Goal: Task Accomplishment & Management: Manage account settings

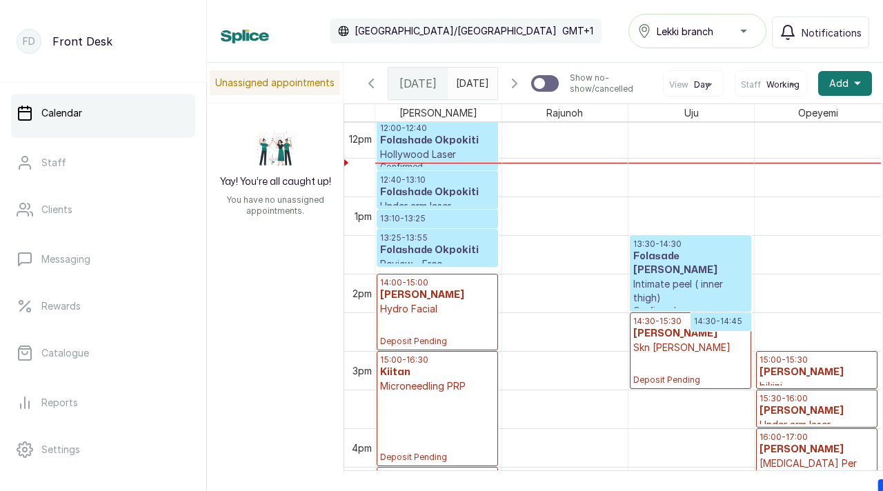
scroll to position [934, 0]
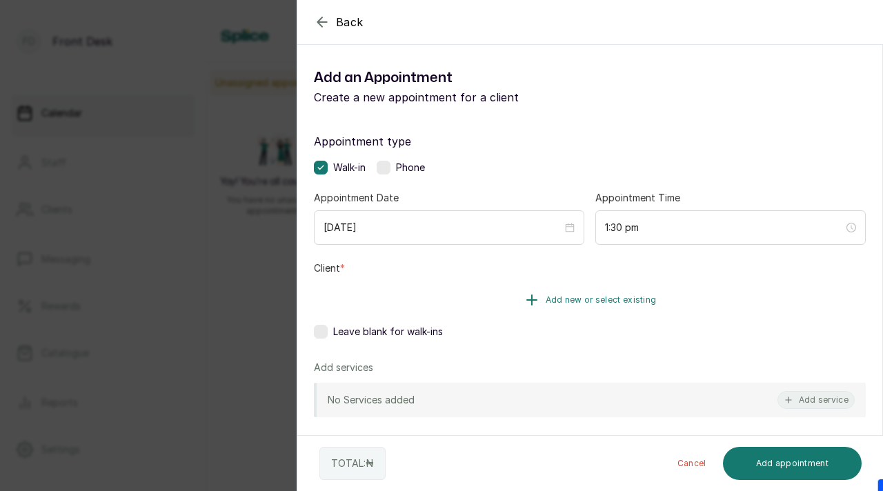
click at [564, 305] on span "Add new or select existing" at bounding box center [600, 299] width 111 height 11
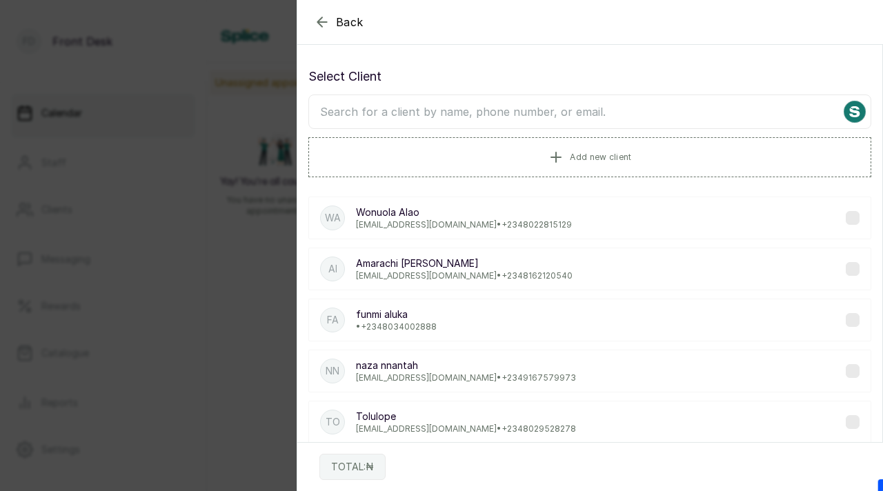
click at [530, 119] on input "text" at bounding box center [589, 111] width 563 height 34
click at [562, 146] on button "Add new client" at bounding box center [589, 156] width 563 height 39
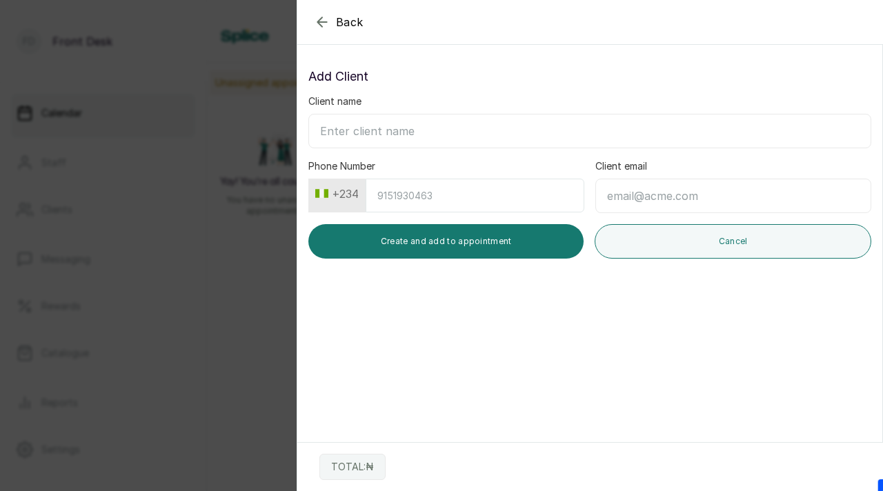
click at [498, 138] on input "Client name" at bounding box center [589, 131] width 563 height 34
paste input "Aliah 09090360565"
drag, startPoint x: 360, startPoint y: 132, endPoint x: 428, endPoint y: 132, distance: 68.3
click at [428, 132] on input "Aliah 09090360565" at bounding box center [589, 131] width 563 height 34
type input "[PERSON_NAME]"
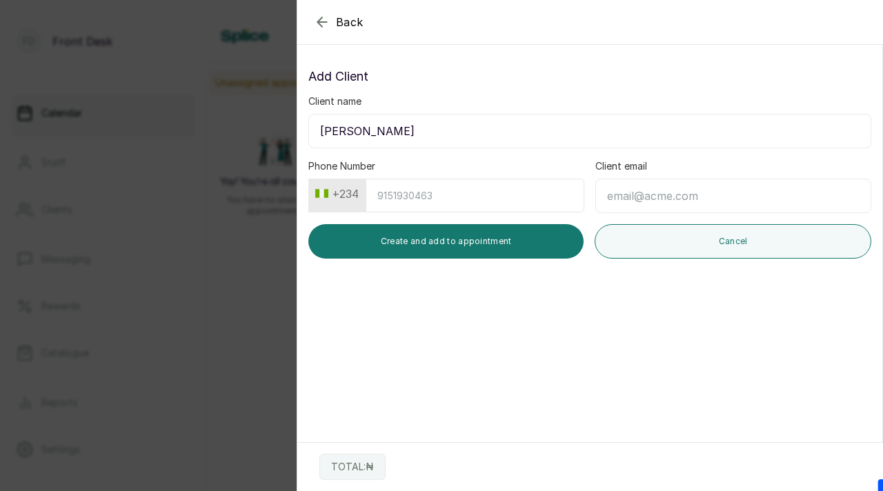
click at [462, 192] on input "Phone Number" at bounding box center [474, 196] width 219 height 34
paste input "9090360565"
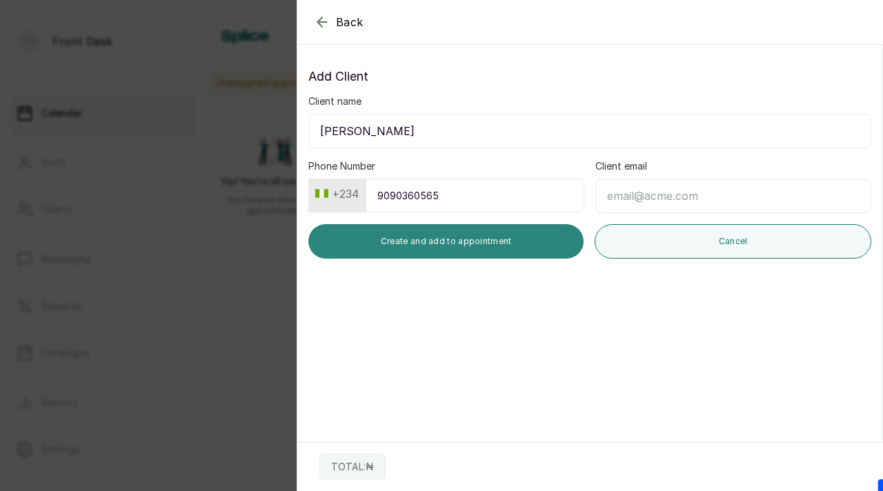
type input "9090360565"
click at [488, 247] on button "Create and add to appointment" at bounding box center [445, 241] width 275 height 34
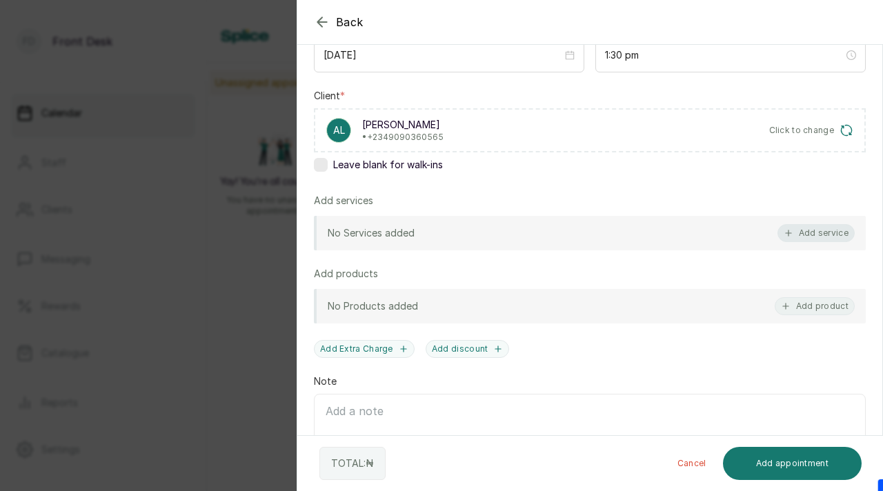
click at [807, 230] on button "Add service" at bounding box center [815, 233] width 77 height 18
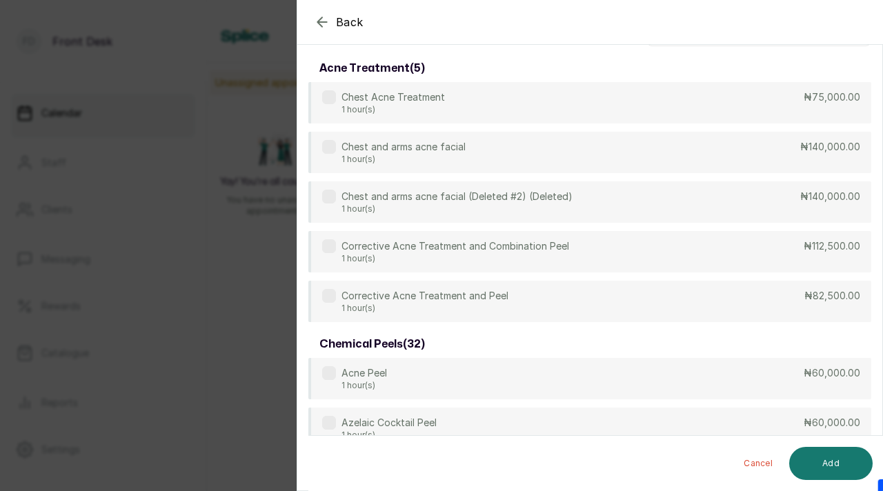
scroll to position [0, 0]
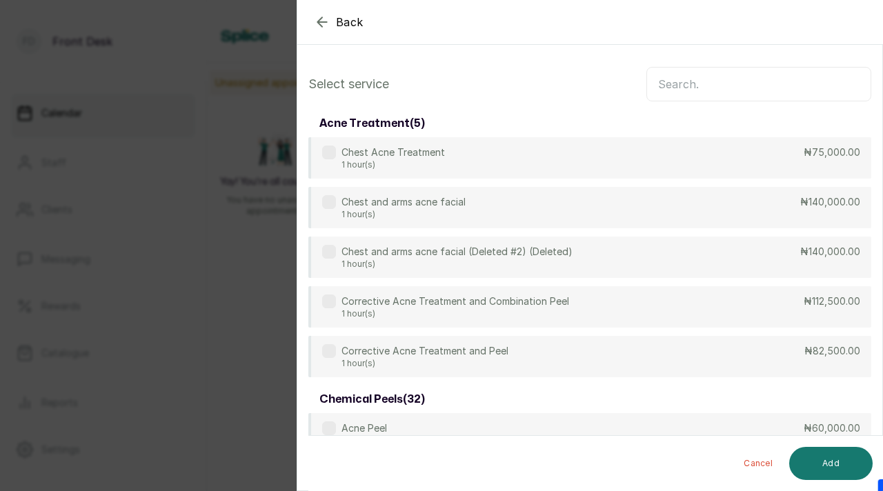
click at [753, 72] on input "text" at bounding box center [758, 84] width 225 height 34
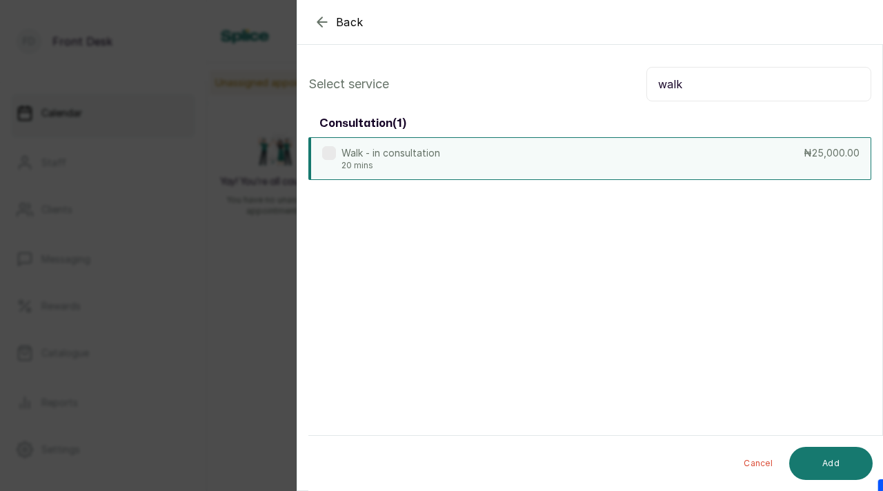
type input "walk"
click at [333, 152] on label at bounding box center [329, 153] width 14 height 14
click at [839, 457] on button "Add" at bounding box center [830, 463] width 83 height 33
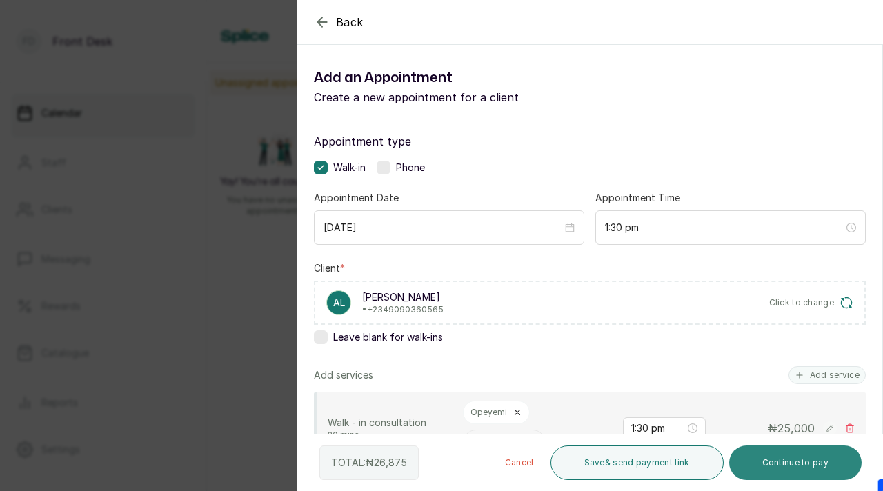
click at [764, 464] on button "Continue to pay" at bounding box center [795, 462] width 133 height 34
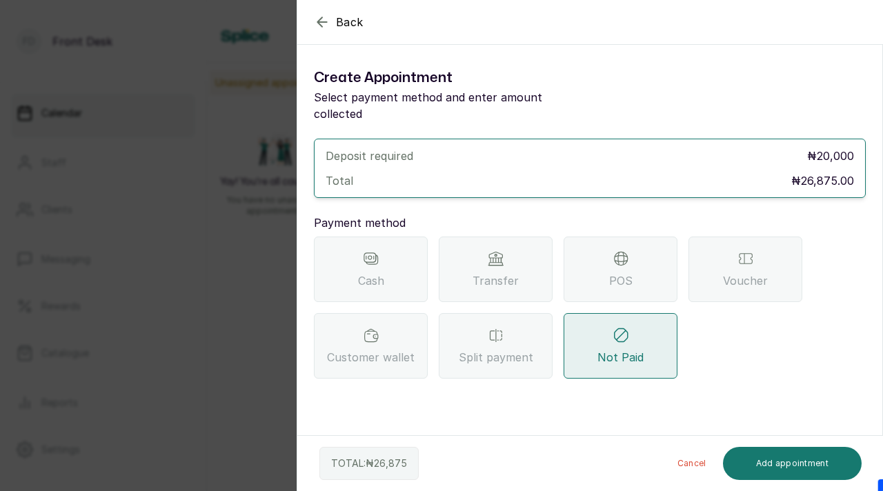
click at [531, 247] on div "Transfer" at bounding box center [496, 270] width 114 height 66
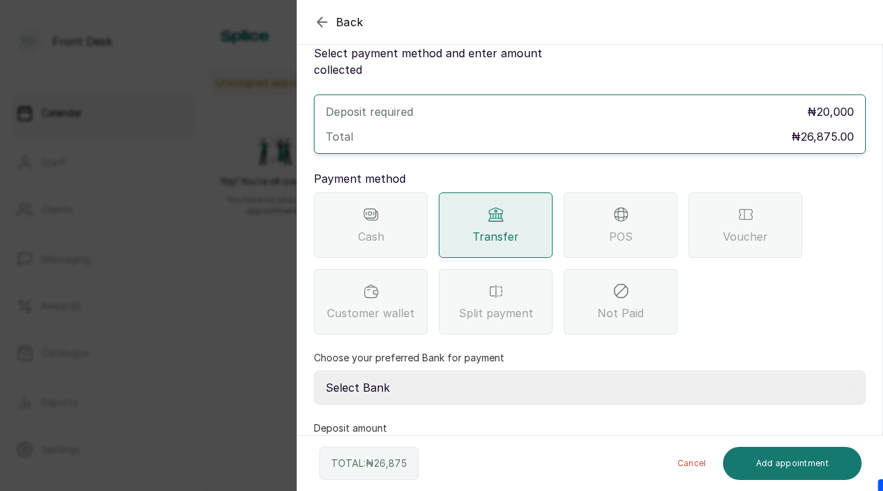
scroll to position [81, 0]
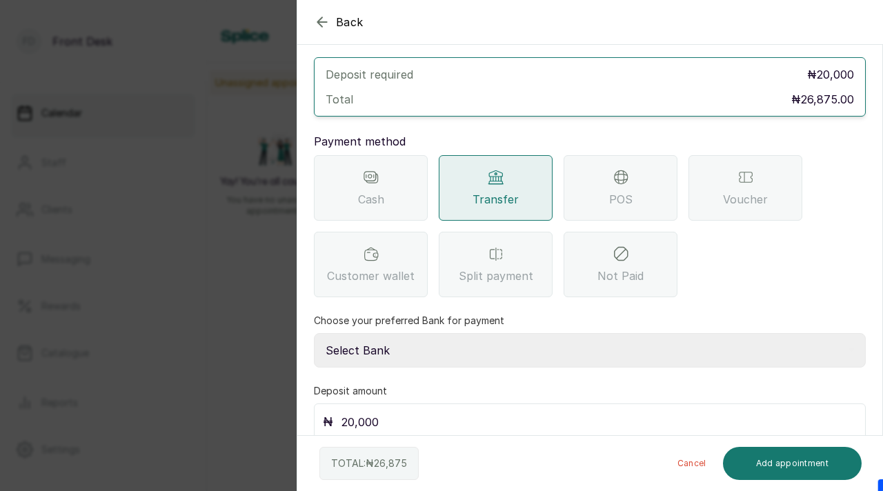
click at [489, 333] on select "Select Bank [PERSON_NAME] Fairmoney Microfinance Bank SKN ANALYTICS MED AESTH. …" at bounding box center [590, 350] width 552 height 34
select select "43272bc0-21c6-4b19-b9fb-c2093b8603c2"
click at [314, 333] on select "Select Bank [PERSON_NAME] Fairmoney Microfinance Bank SKN ANALYTICS MED AESTH. …" at bounding box center [590, 350] width 552 height 34
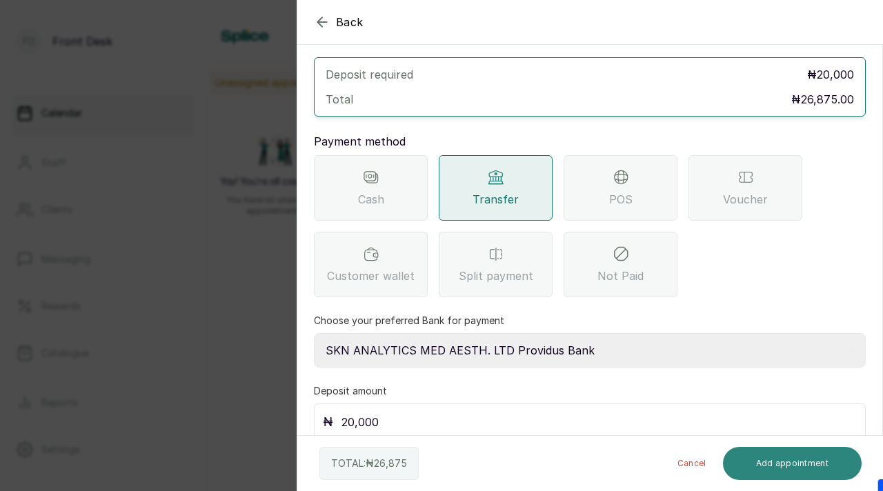
click at [754, 463] on button "Add appointment" at bounding box center [792, 463] width 139 height 33
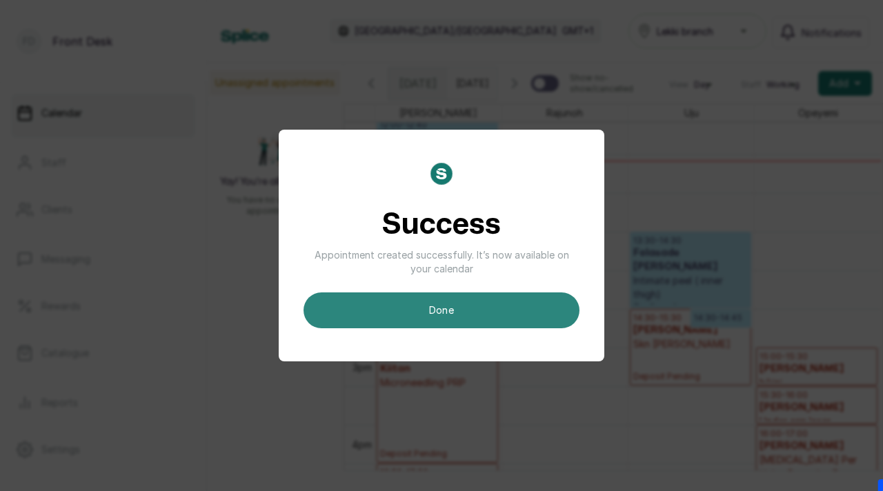
click at [468, 321] on button "done" at bounding box center [441, 310] width 276 height 36
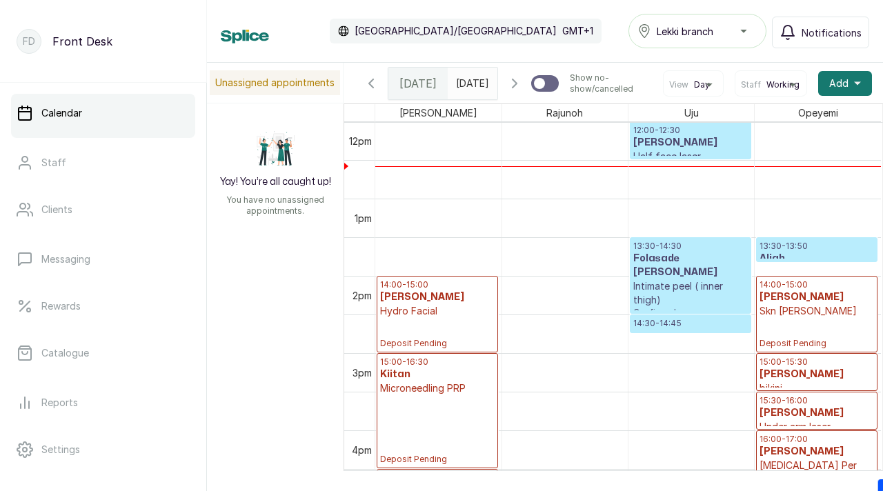
scroll to position [942, 0]
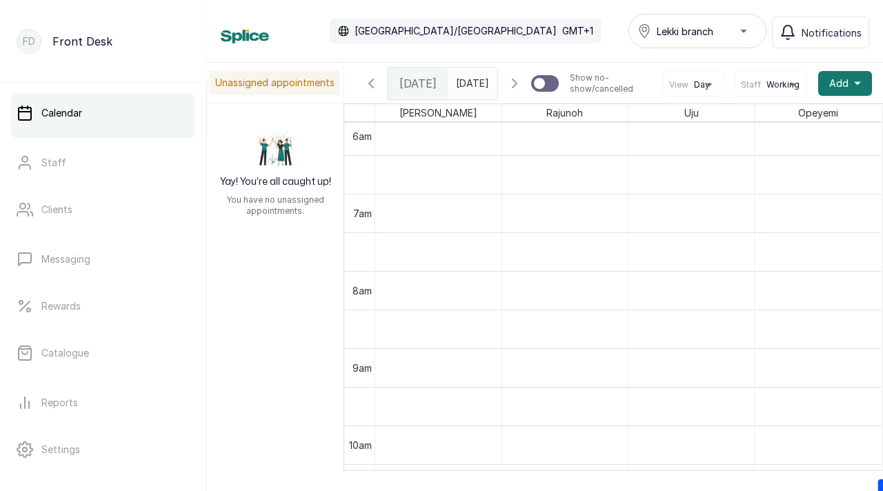
click at [379, 92] on icon "button" at bounding box center [371, 83] width 17 height 17
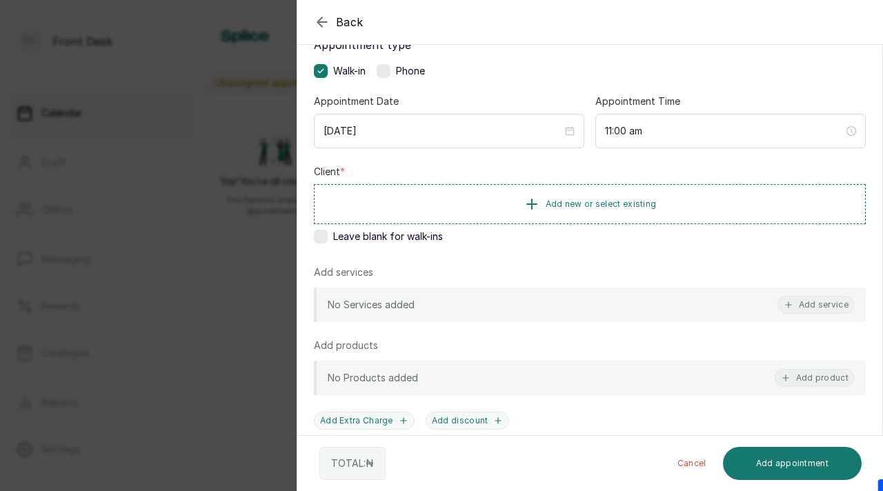
scroll to position [112, 0]
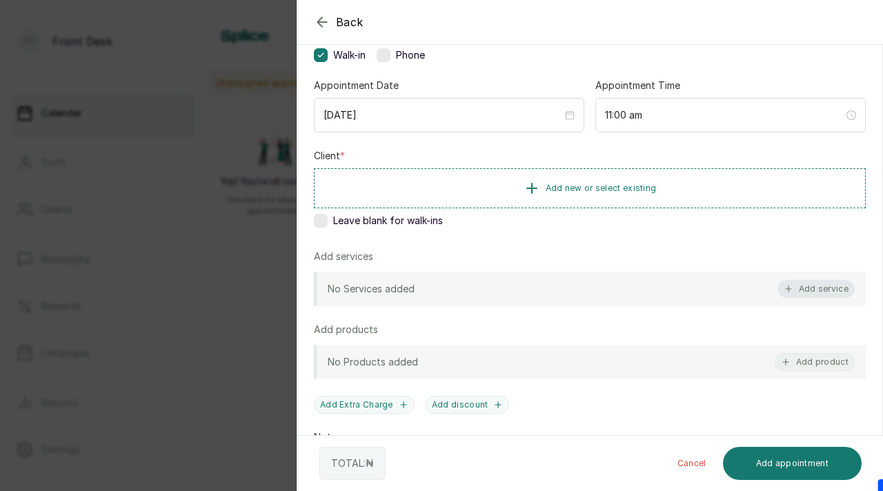
click at [802, 287] on button "Add service" at bounding box center [815, 289] width 77 height 18
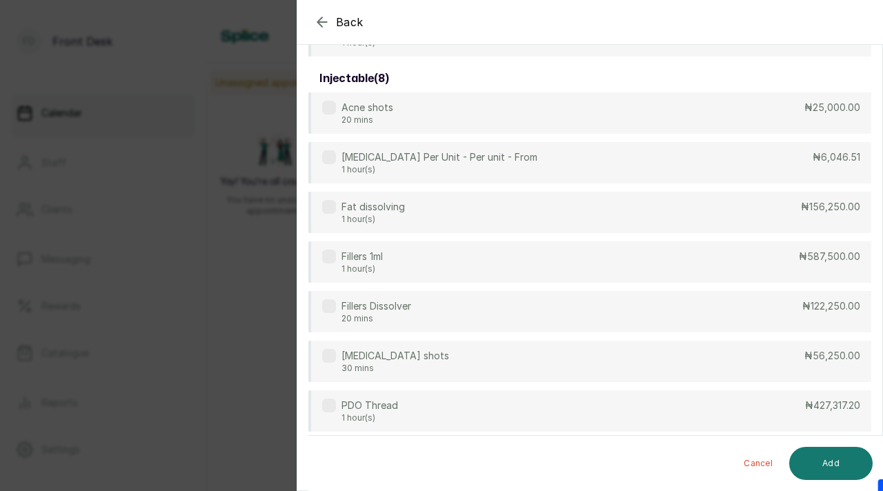
scroll to position [2931, 0]
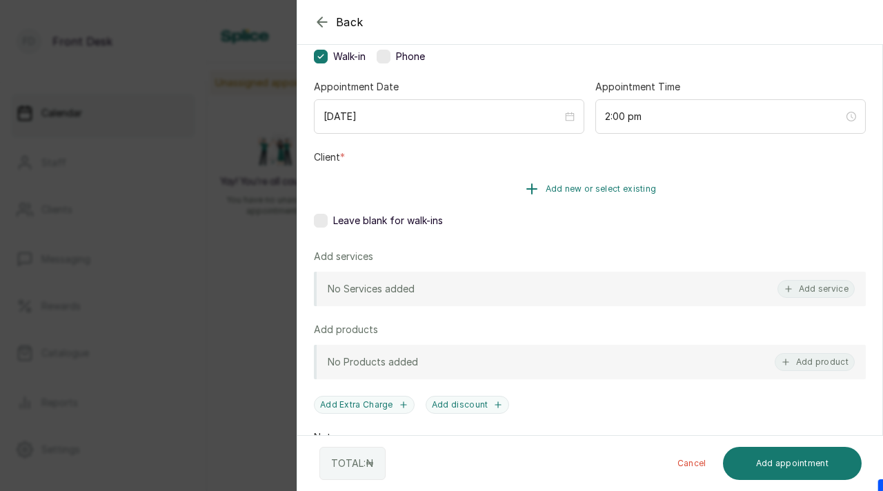
scroll to position [172, 0]
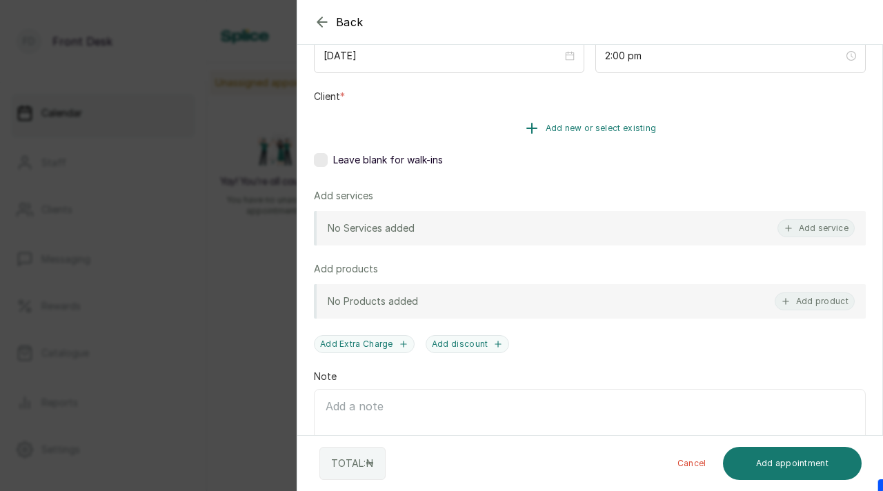
click at [596, 112] on button "Add new or select existing" at bounding box center [590, 128] width 552 height 39
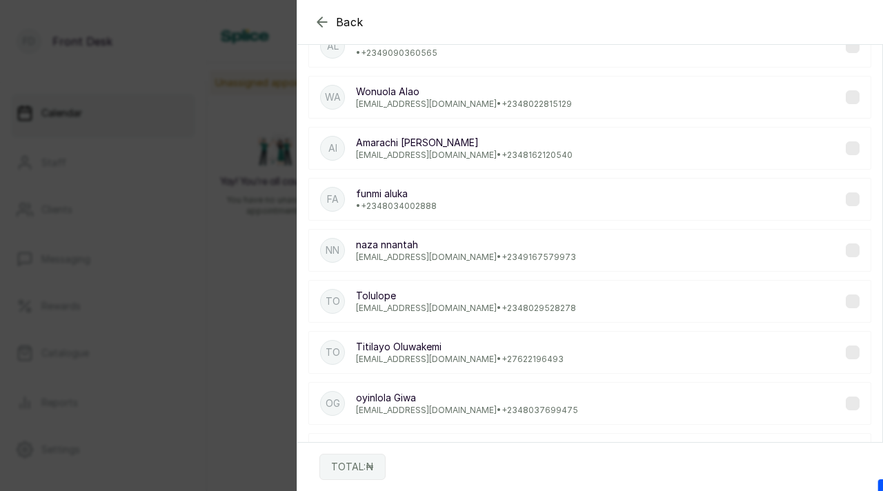
scroll to position [0, 0]
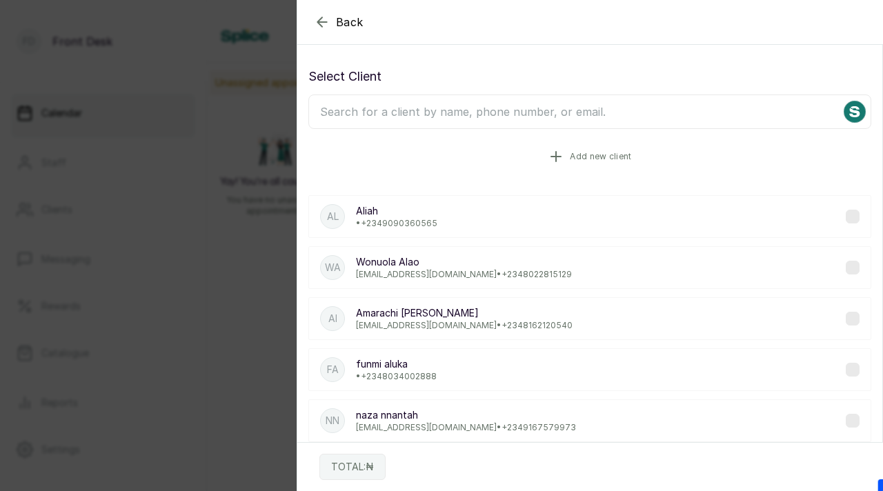
click at [561, 158] on icon "button" at bounding box center [556, 156] width 17 height 17
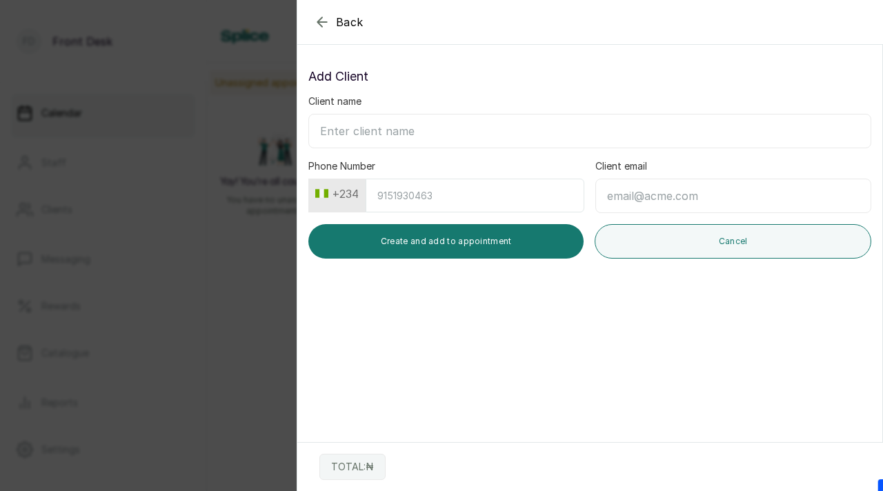
click at [499, 128] on input "Client name" at bounding box center [589, 131] width 563 height 34
type input "confidence chinaza"
click at [476, 195] on input "Phone Number" at bounding box center [474, 196] width 219 height 34
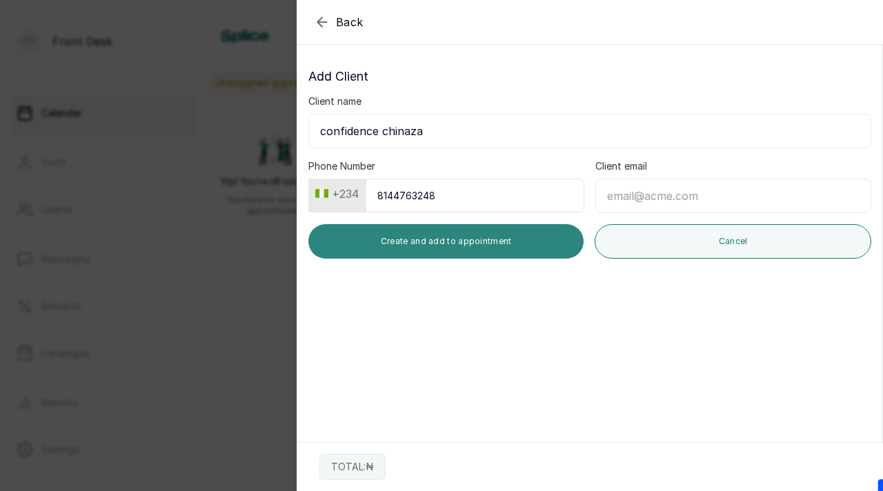
type input "8144763248"
click at [542, 250] on button "Create and add to appointment" at bounding box center [445, 241] width 275 height 34
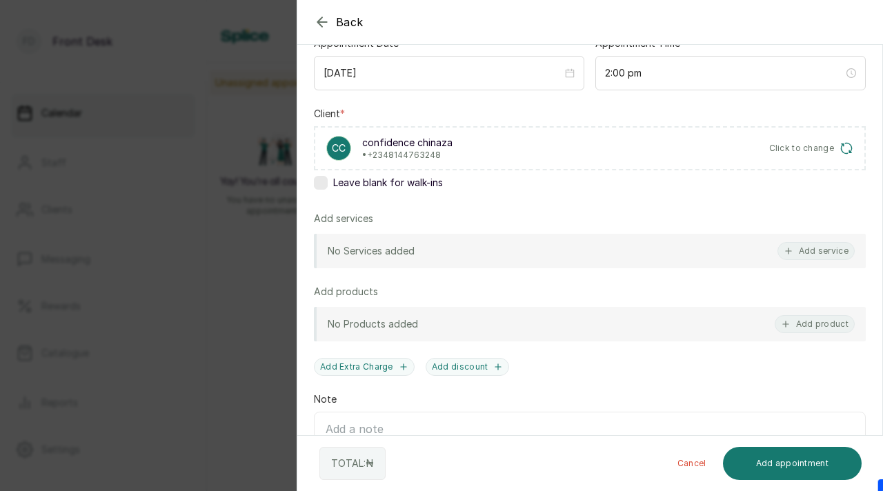
scroll to position [168, 0]
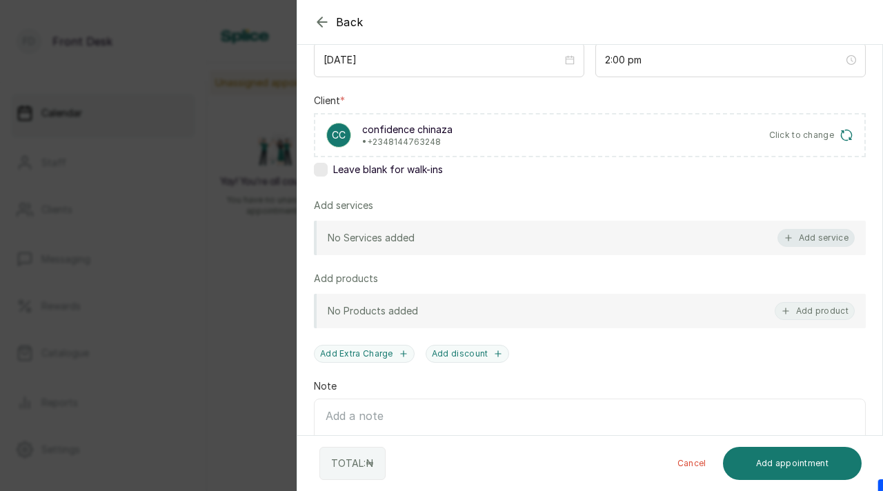
click at [800, 235] on button "Add service" at bounding box center [815, 238] width 77 height 18
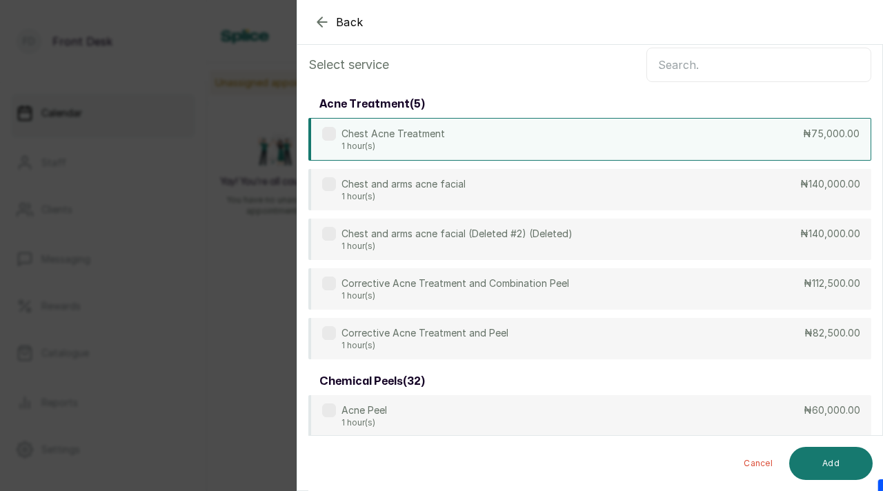
scroll to position [0, 0]
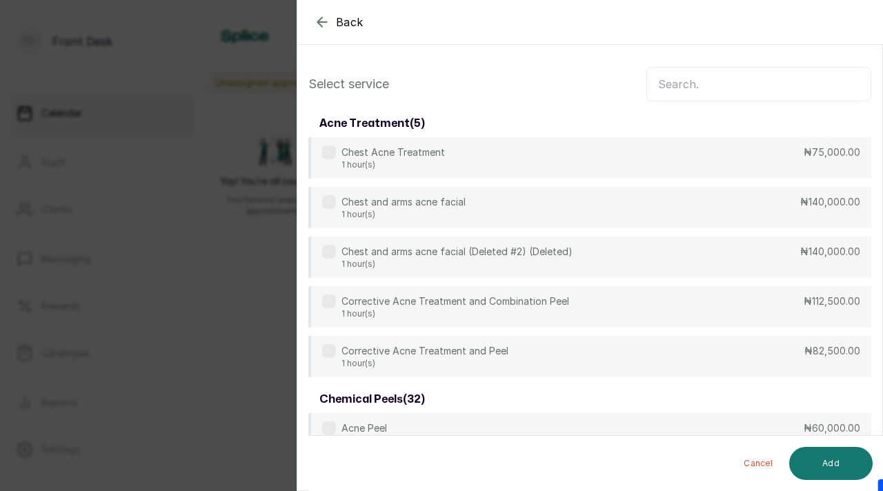
click at [694, 91] on input "text" at bounding box center [758, 84] width 225 height 34
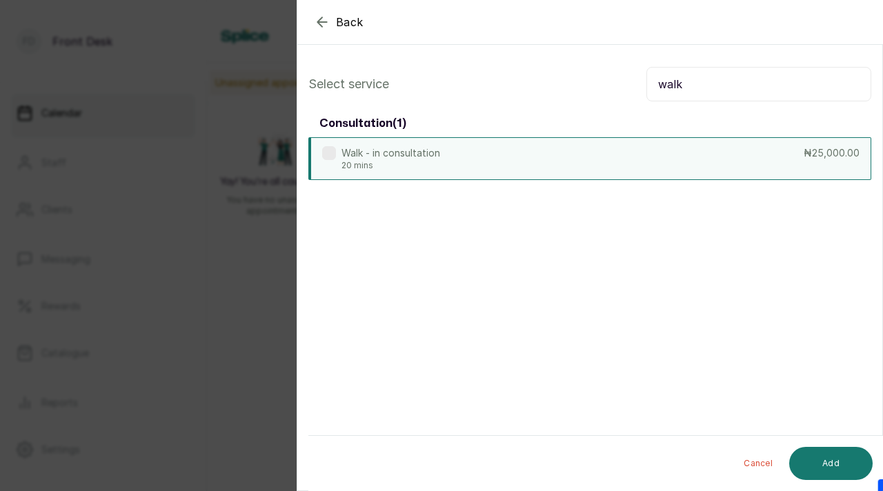
type input "walk"
click at [330, 154] on label at bounding box center [329, 153] width 14 height 14
click at [827, 450] on button "Add" at bounding box center [830, 463] width 83 height 33
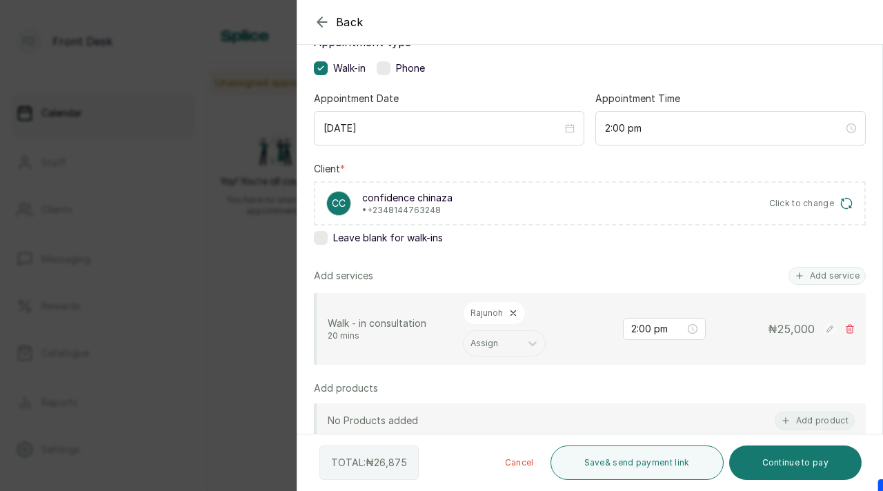
scroll to position [150, 0]
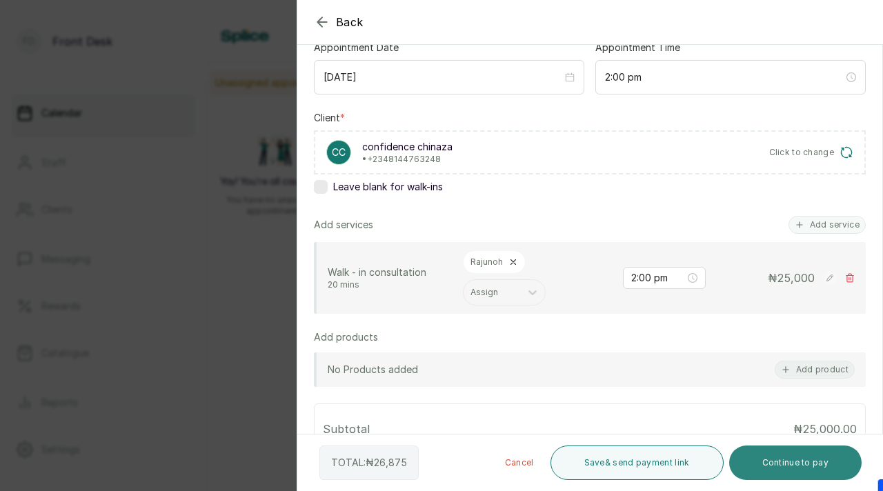
click at [759, 450] on button "Continue to pay" at bounding box center [795, 462] width 133 height 34
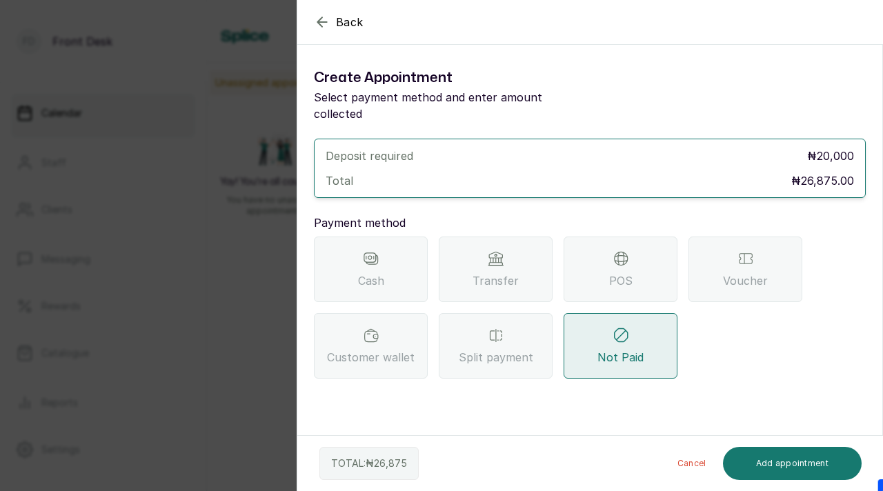
click at [501, 272] on span "Transfer" at bounding box center [495, 280] width 46 height 17
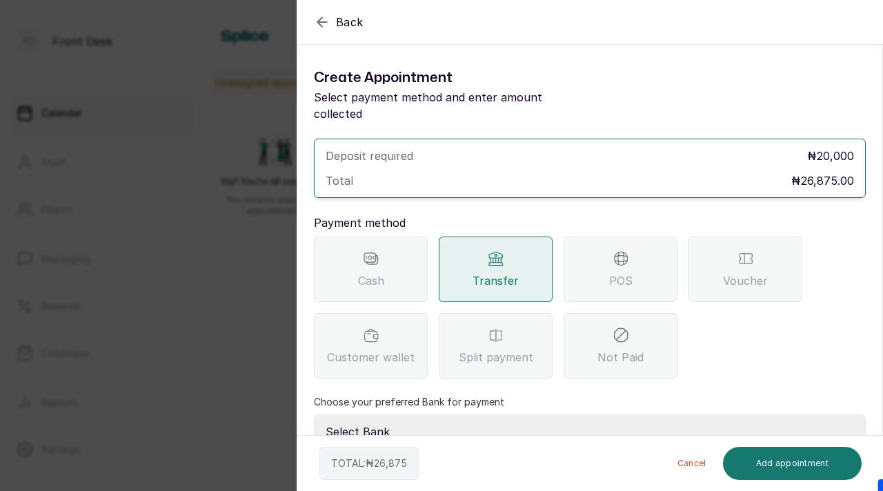
click at [614, 419] on select "Select Bank [PERSON_NAME] Fairmoney Microfinance Bank SKN ANALYTICS MED AESTH. …" at bounding box center [590, 431] width 552 height 34
select select "43272bc0-21c6-4b19-b9fb-c2093b8603c2"
click at [314, 414] on select "Select Bank [PERSON_NAME] Fairmoney Microfinance Bank SKN ANALYTICS MED AESTH. …" at bounding box center [590, 431] width 552 height 34
click at [784, 450] on div "TOTAL: ₦ 26,875 Cancel Add appointment" at bounding box center [590, 463] width 586 height 55
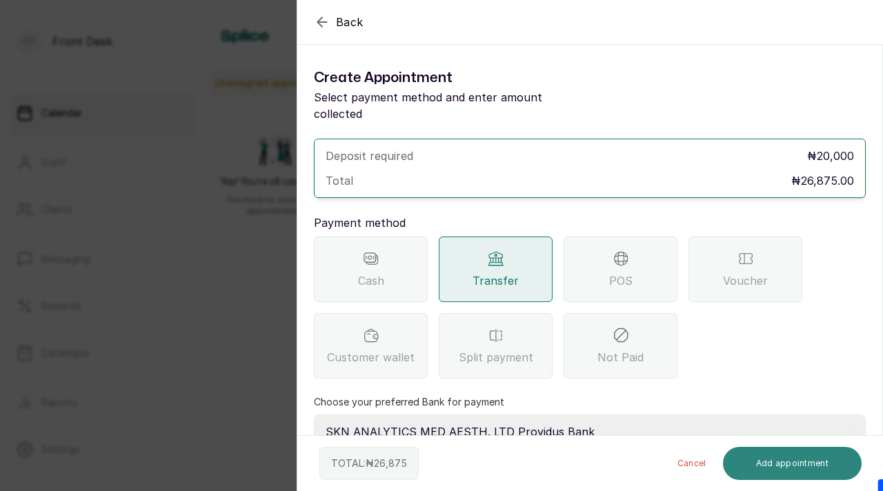
click at [779, 450] on button "Add appointment" at bounding box center [792, 463] width 139 height 33
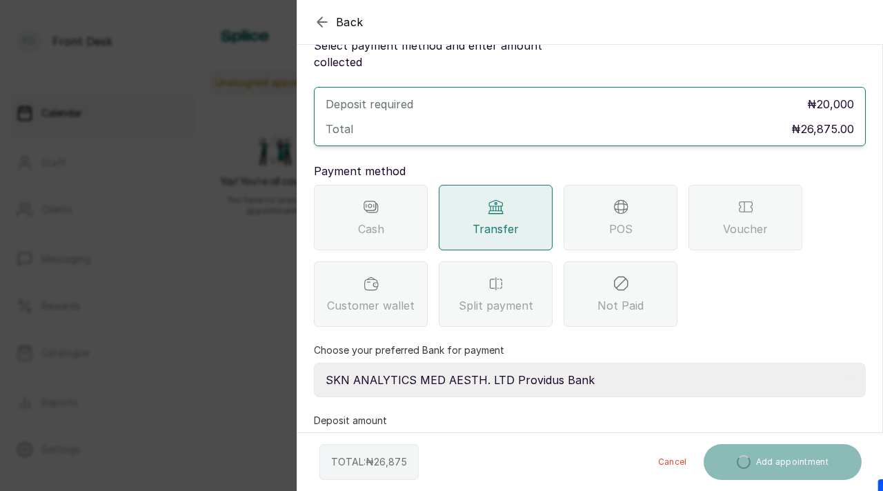
scroll to position [81, 0]
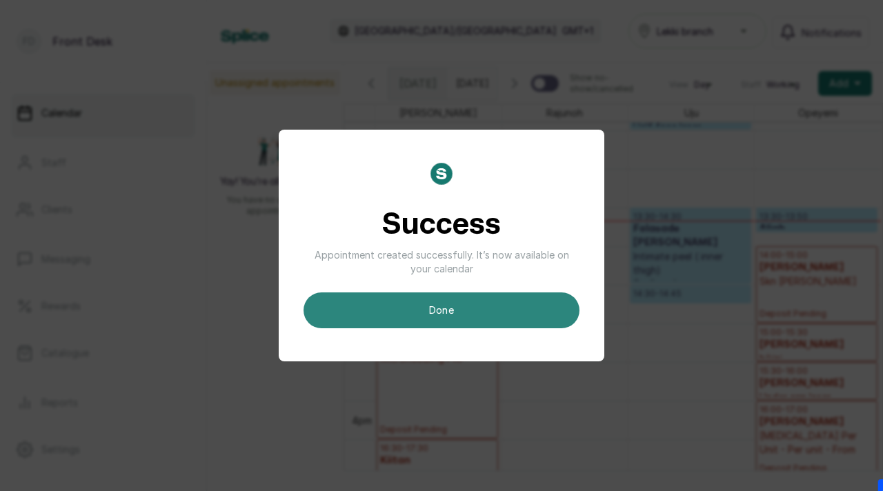
click at [411, 310] on button "done" at bounding box center [441, 310] width 276 height 36
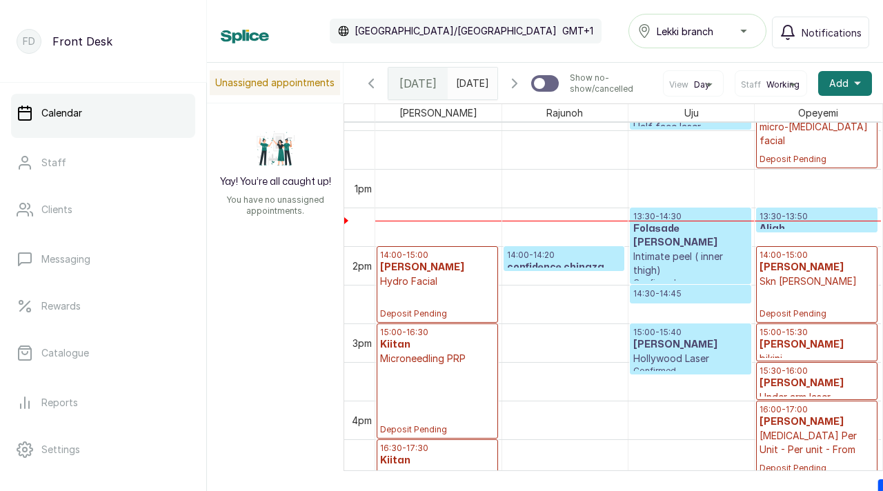
click at [583, 261] on p "14:00 - 14:20" at bounding box center [564, 255] width 114 height 11
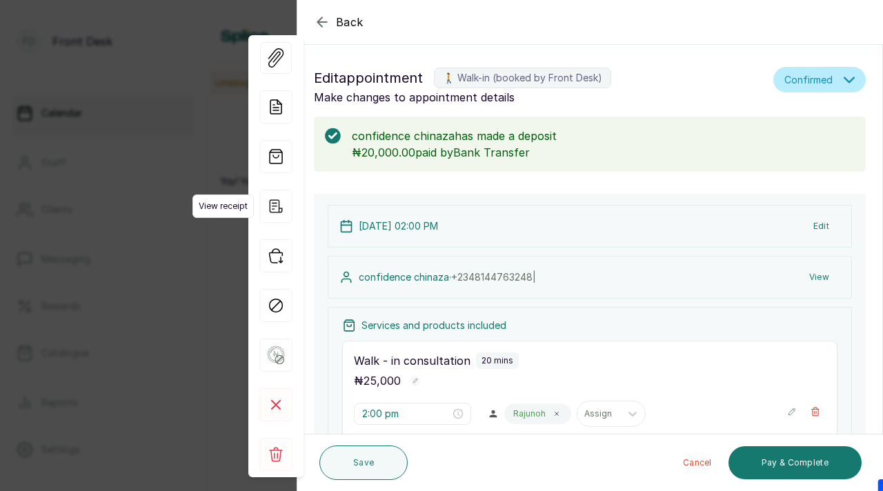
scroll to position [464, 0]
click at [276, 198] on icon "button" at bounding box center [275, 206] width 33 height 33
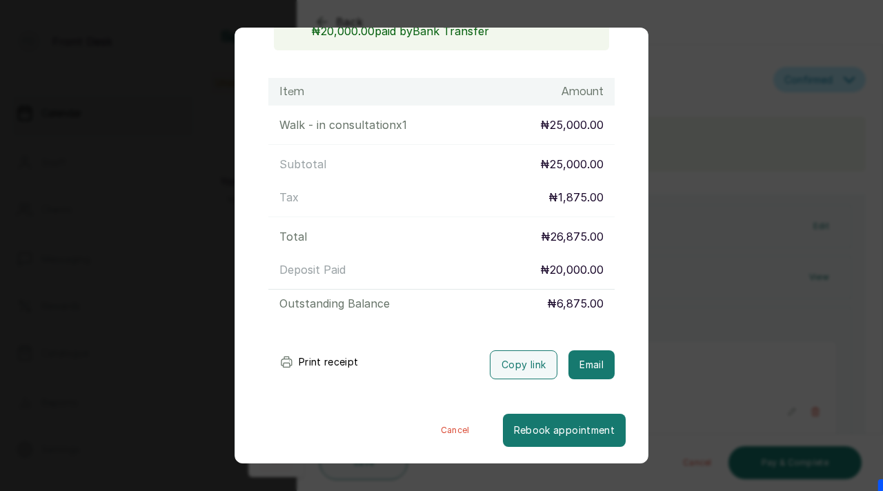
scroll to position [173, 0]
click at [584, 368] on button "Email" at bounding box center [591, 364] width 46 height 29
click at [591, 365] on button "Email" at bounding box center [591, 364] width 46 height 29
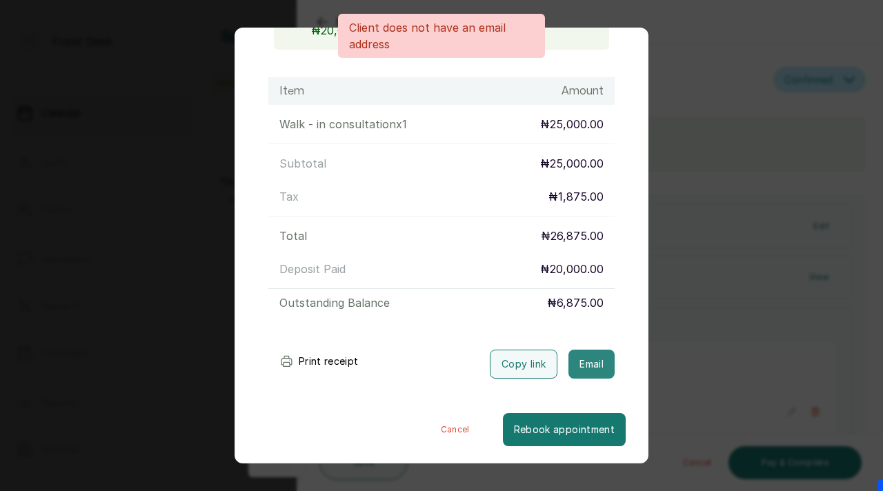
click at [591, 365] on button "Email" at bounding box center [591, 364] width 46 height 29
click at [653, 225] on div "Transaction Details Booking ID: # SPLHRPKs Date: 29 Aug, 2025 ・ 2:00 PM Billed …" at bounding box center [441, 245] width 883 height 491
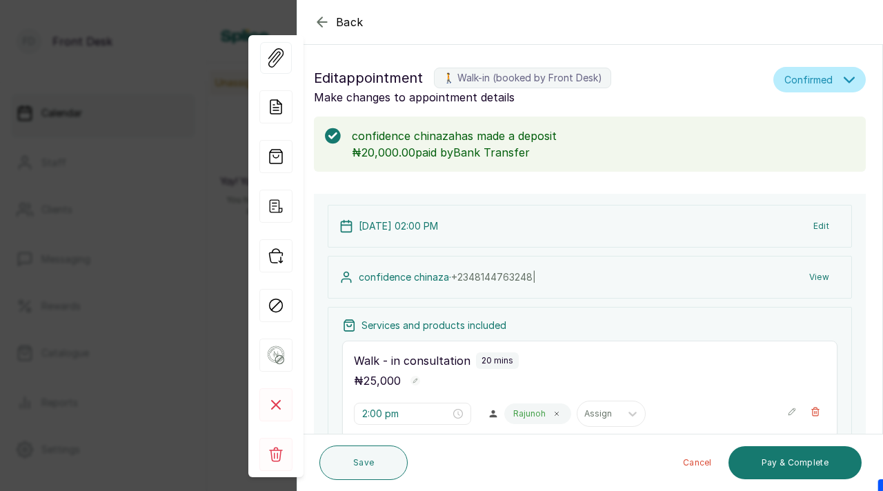
click at [225, 270] on div "Back Appointment Details Edit appointment 🚶 Walk-in (booked by Front Desk) Make…" at bounding box center [441, 245] width 883 height 491
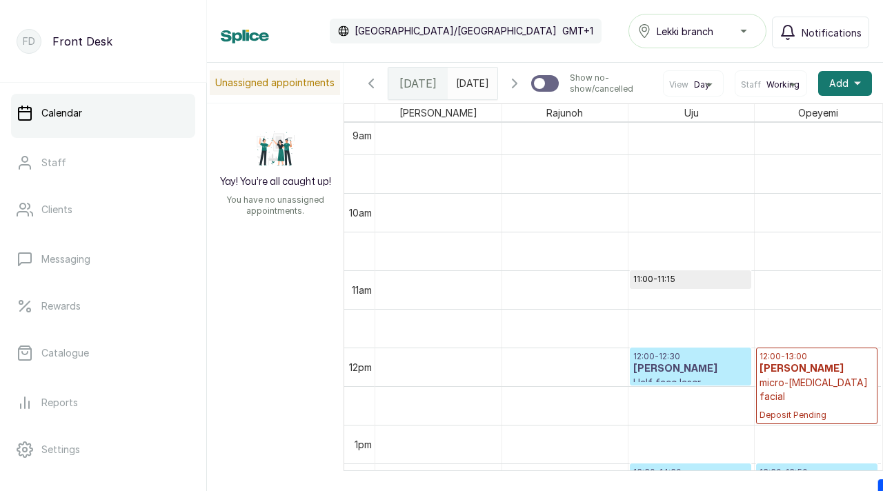
scroll to position [0, 0]
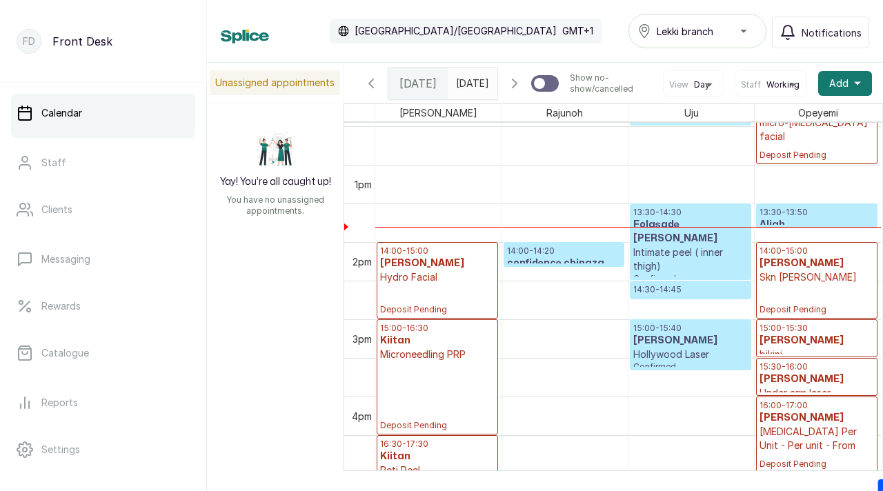
click at [810, 218] on p "13:30 - 13:50" at bounding box center [816, 212] width 114 height 11
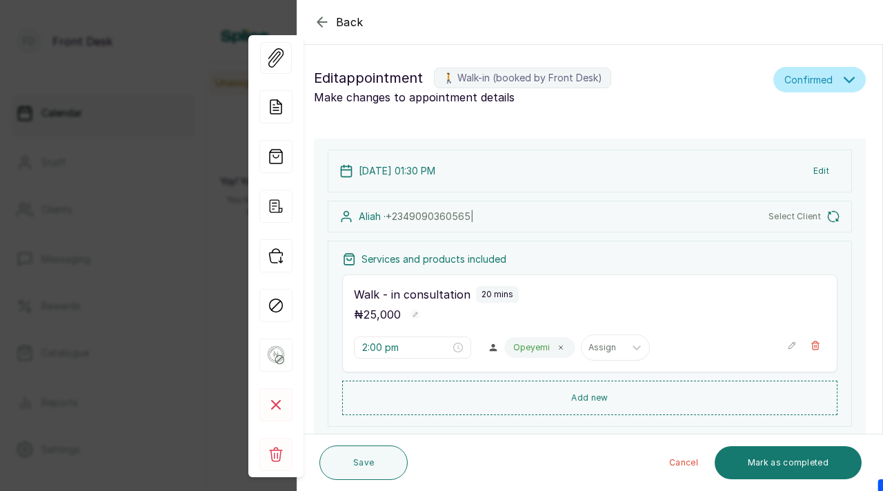
type input "1:30 pm"
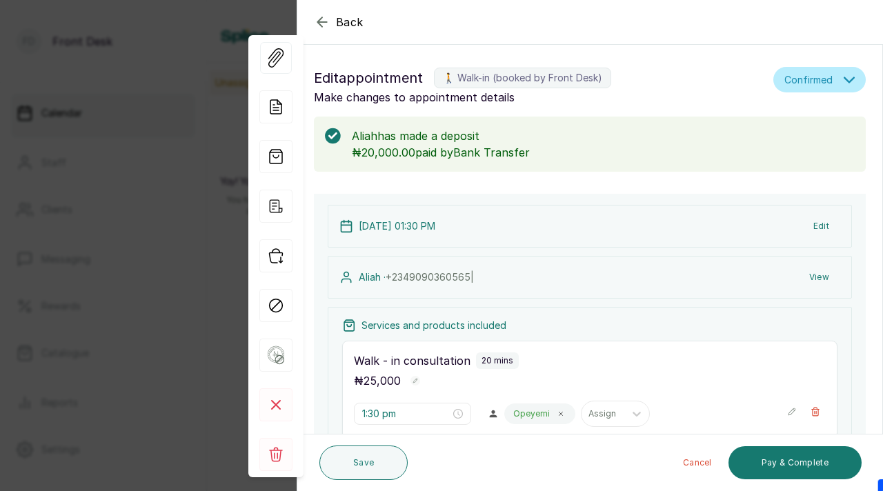
scroll to position [464, 0]
click at [823, 275] on button "View" at bounding box center [819, 277] width 42 height 25
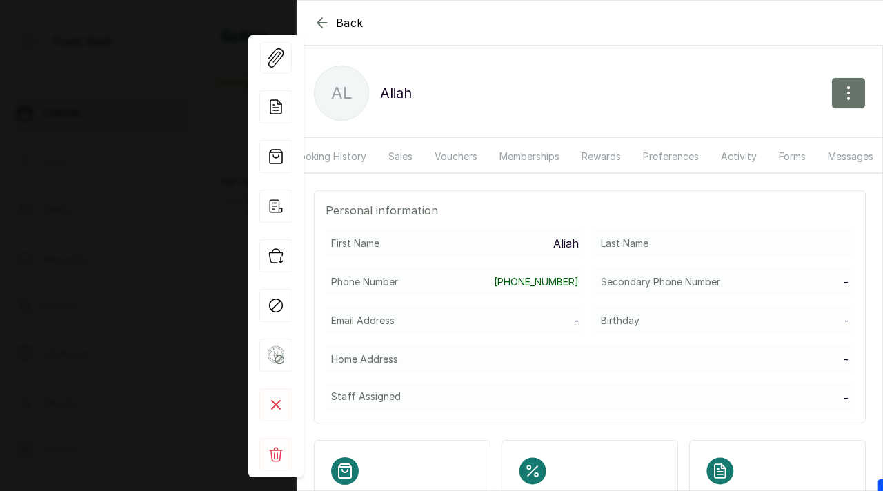
scroll to position [0, 146]
click at [827, 164] on button "Messages" at bounding box center [843, 157] width 62 height 32
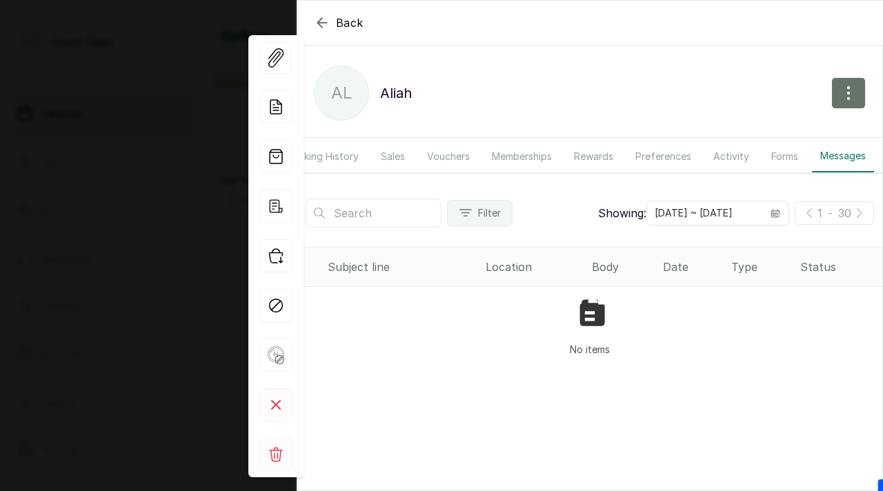
click at [777, 152] on button "Forms" at bounding box center [784, 157] width 43 height 32
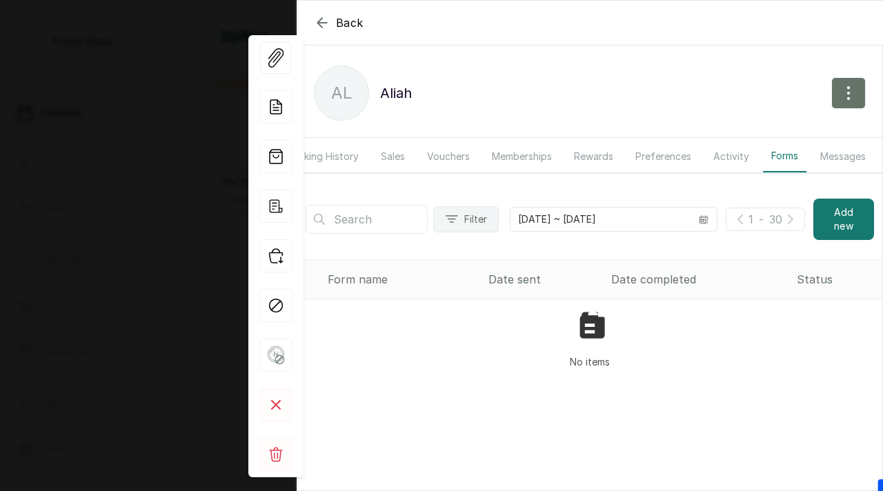
click at [731, 155] on button "Activity" at bounding box center [731, 157] width 52 height 32
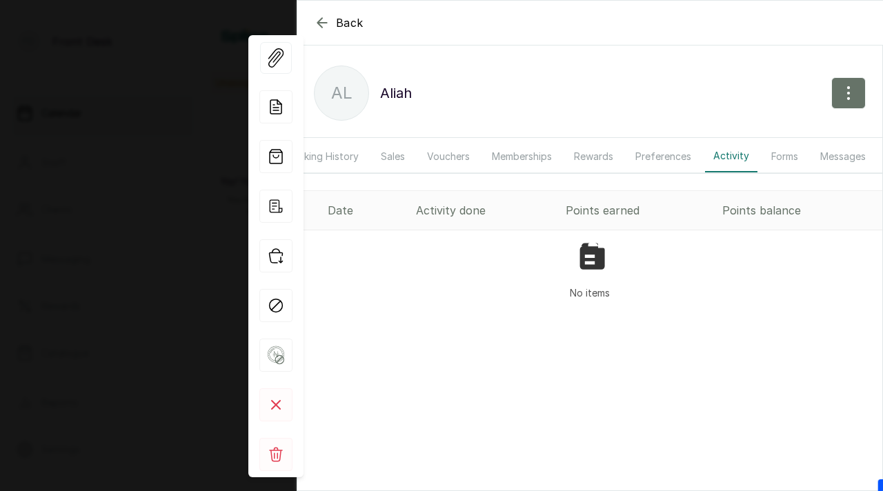
click at [666, 154] on button "Preferences" at bounding box center [663, 157] width 72 height 32
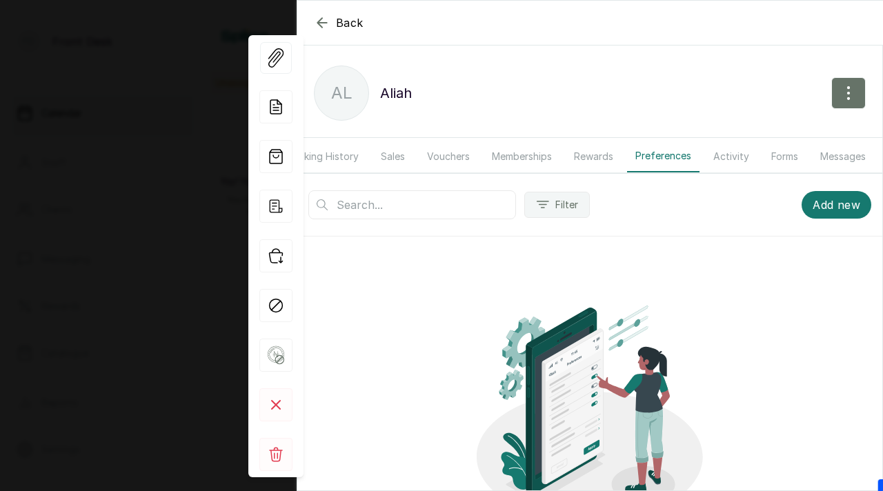
click at [606, 158] on button "Rewards" at bounding box center [593, 157] width 56 height 32
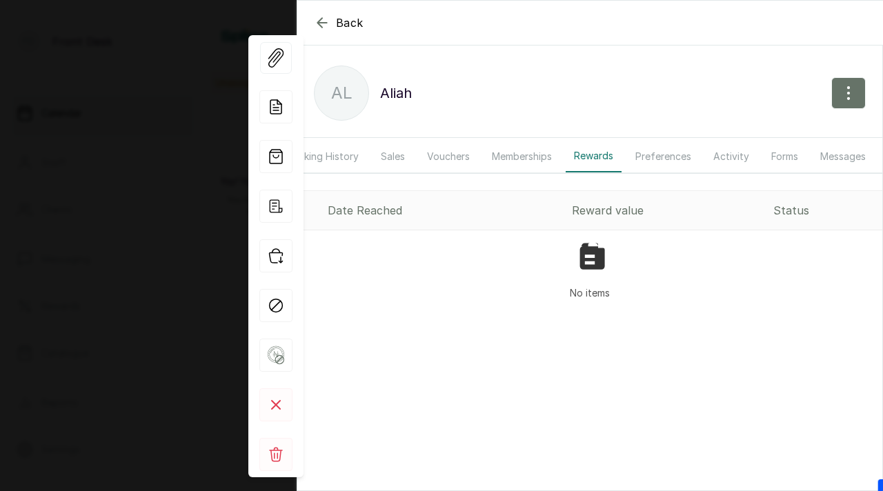
click at [551, 159] on button "Memberships" at bounding box center [521, 157] width 77 height 32
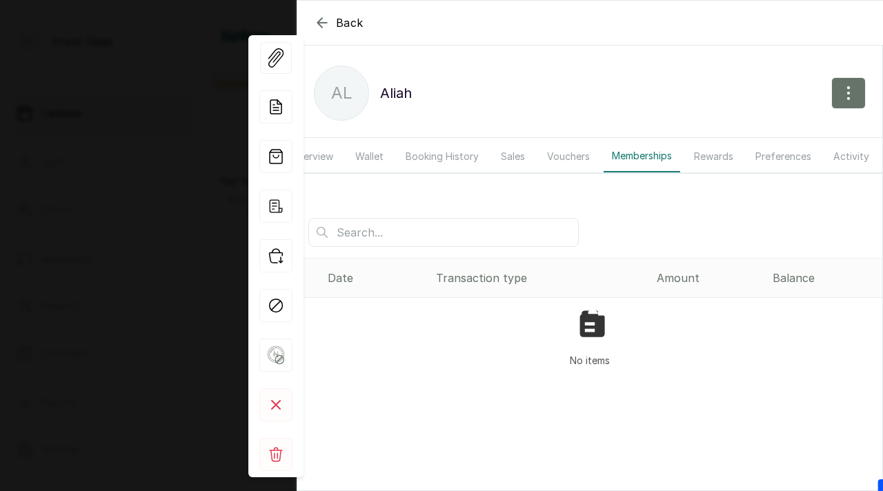
scroll to position [0, 0]
click at [461, 160] on button "Booking History" at bounding box center [466, 157] width 90 height 32
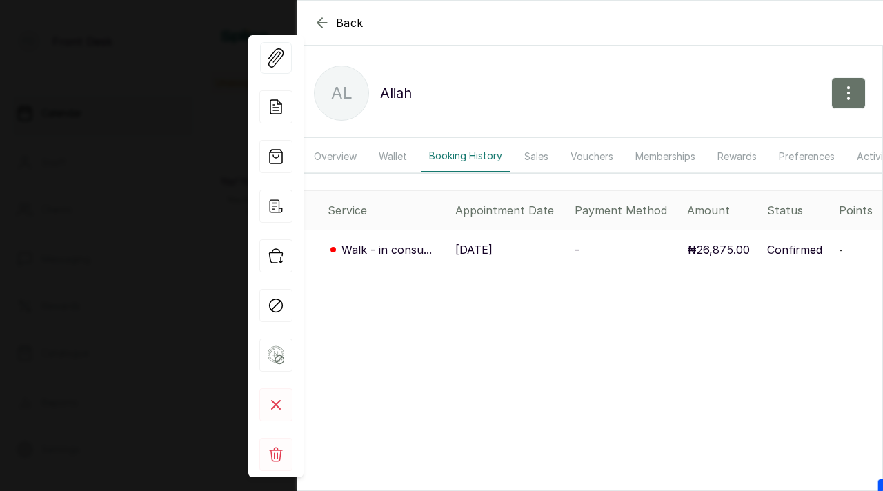
click at [485, 249] on p "29 Aug, 2025" at bounding box center [473, 249] width 37 height 17
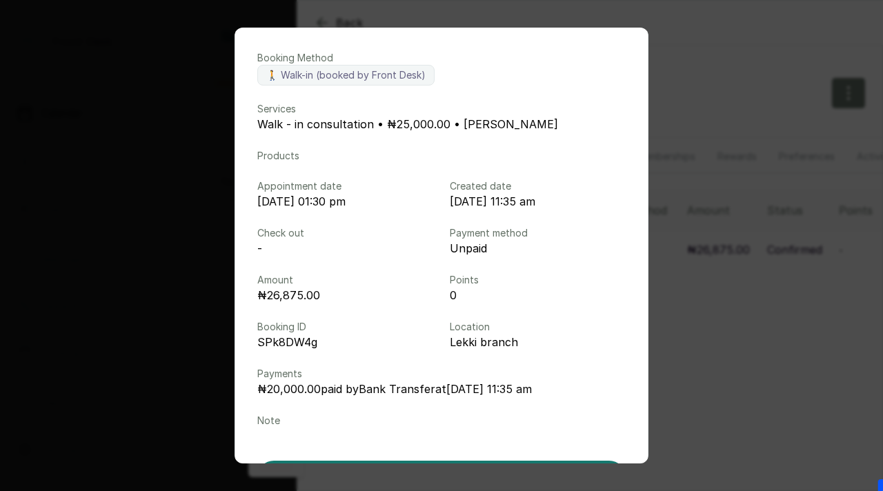
scroll to position [119, 0]
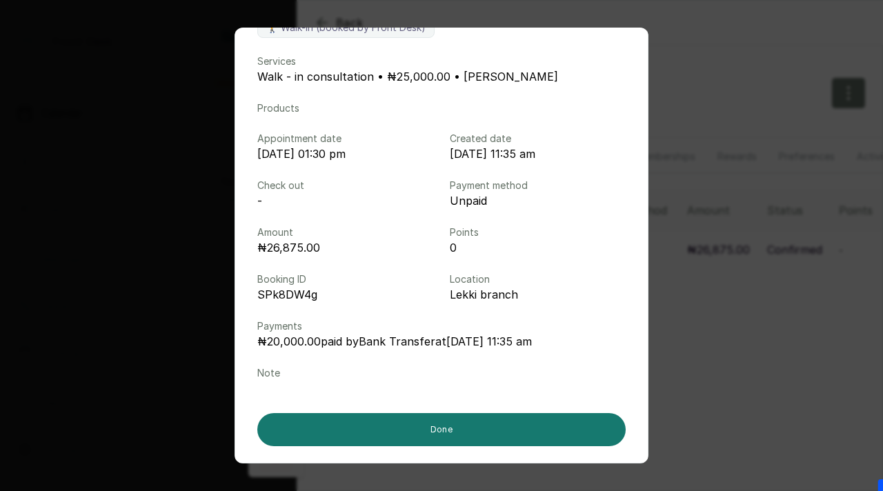
click at [407, 14] on div "Booking details Booking Method 🚶 Walk-in (booked by Front Desk) Services Walk -…" at bounding box center [441, 245] width 883 height 491
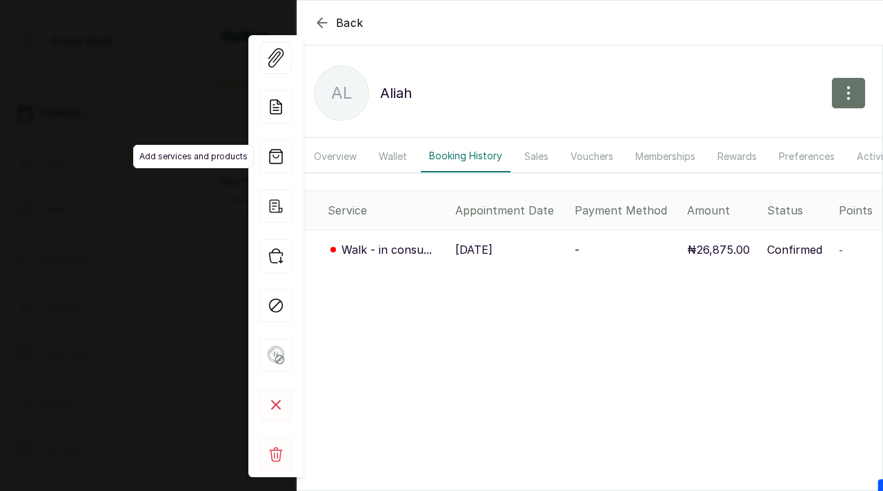
click at [167, 152] on span "Add services and products" at bounding box center [193, 156] width 121 height 23
click at [197, 268] on div "Back Aliah Al Aliah Overview Wallet Booking History Sales Vouchers Memberships …" at bounding box center [441, 245] width 883 height 491
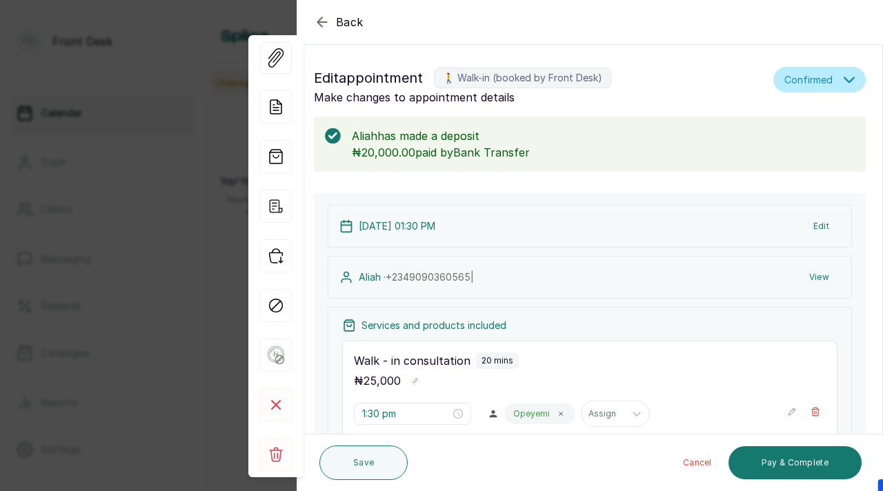
click at [193, 261] on div "Back Appointment Details Edit appointment 🚶 Walk-in (booked by Front Desk) Make…" at bounding box center [441, 245] width 883 height 491
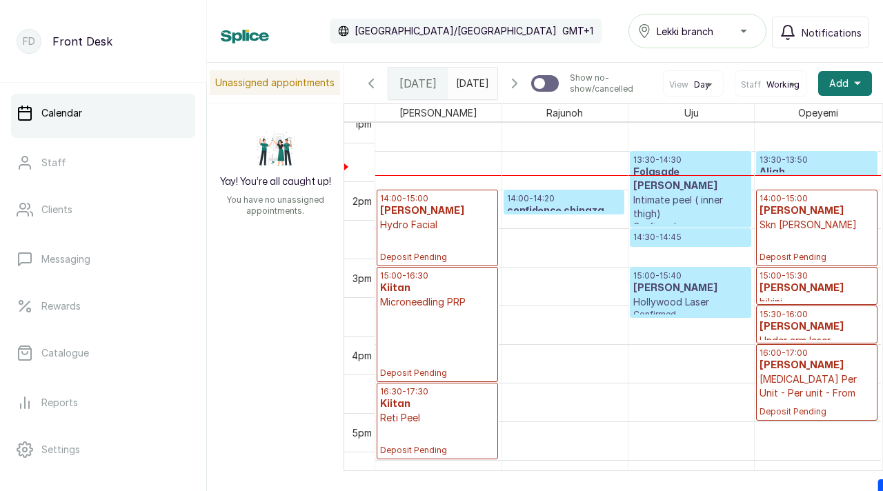
scroll to position [1014, 0]
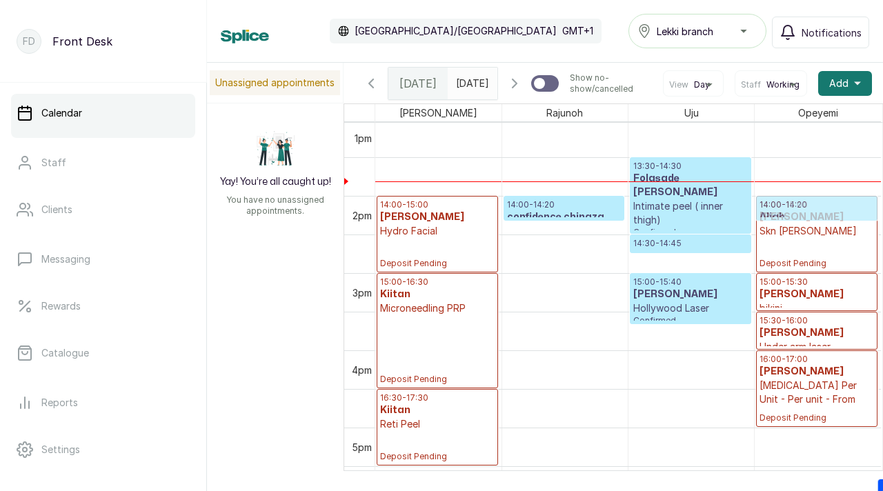
drag, startPoint x: 794, startPoint y: 191, endPoint x: 794, endPoint y: 218, distance: 26.9
click at [794, 218] on div "12:00 - 13:00 Chidimma Eghagha micro-dermabrasion facial Deposit Pending 13:30 …" at bounding box center [817, 42] width 126 height 1854
click at [575, 210] on p "14:00 - 14:20" at bounding box center [564, 204] width 114 height 11
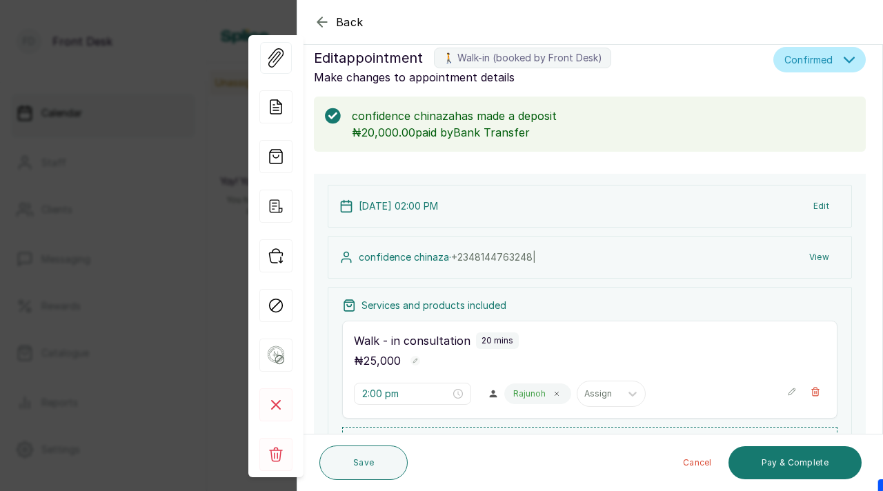
scroll to position [26, 0]
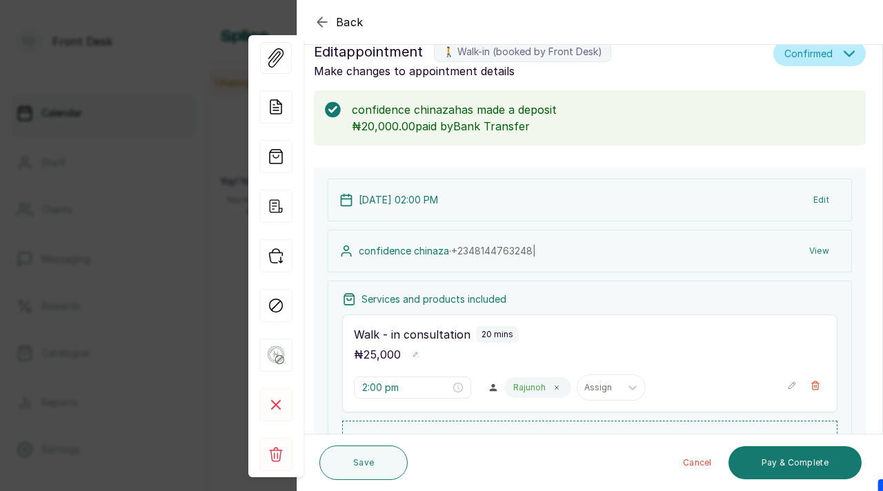
click at [821, 254] on button "View" at bounding box center [819, 251] width 42 height 25
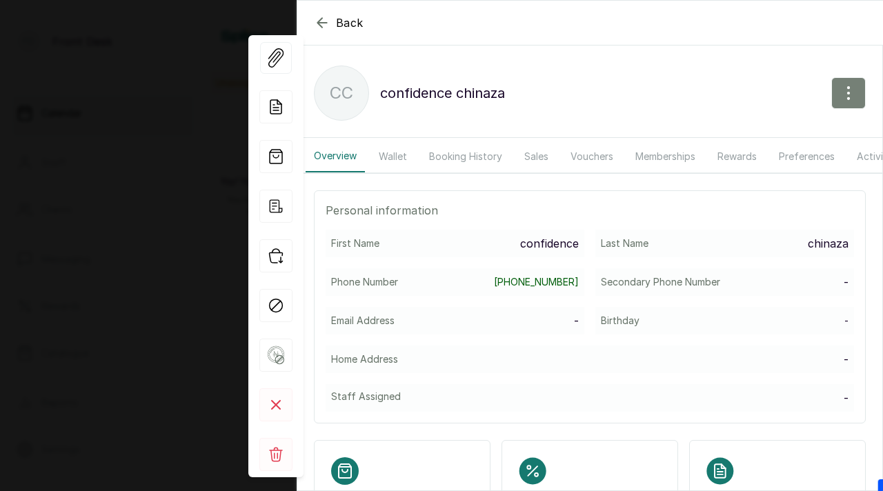
click at [827, 86] on icon "button" at bounding box center [848, 93] width 17 height 17
click at [765, 129] on span "Edit" at bounding box center [788, 134] width 132 height 17
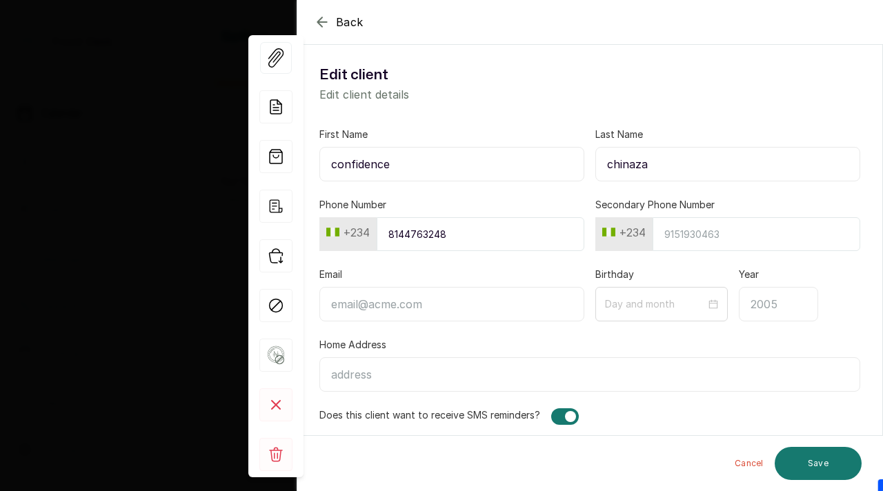
click at [405, 305] on input "Email" at bounding box center [451, 304] width 265 height 34
type input "confidenceobiajuru094@gmail.com"
click at [820, 450] on button "Save" at bounding box center [817, 463] width 87 height 33
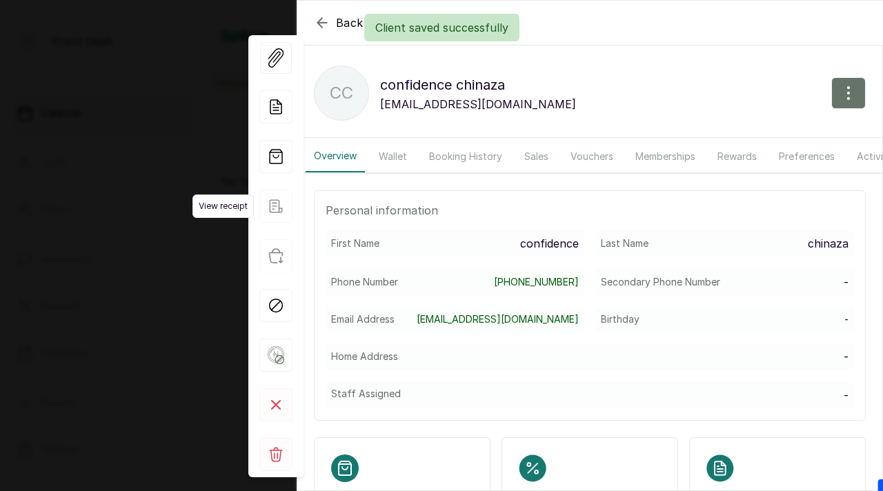
click at [279, 212] on icon "button" at bounding box center [276, 205] width 13 height 13
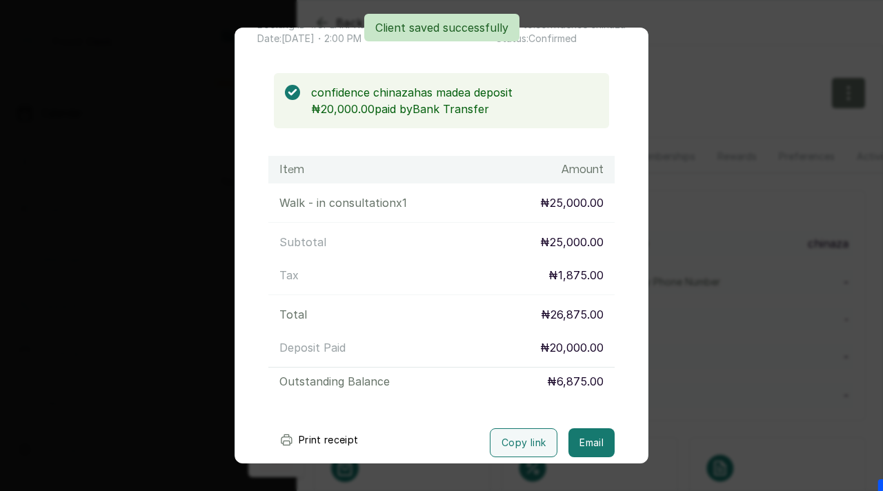
scroll to position [173, 0]
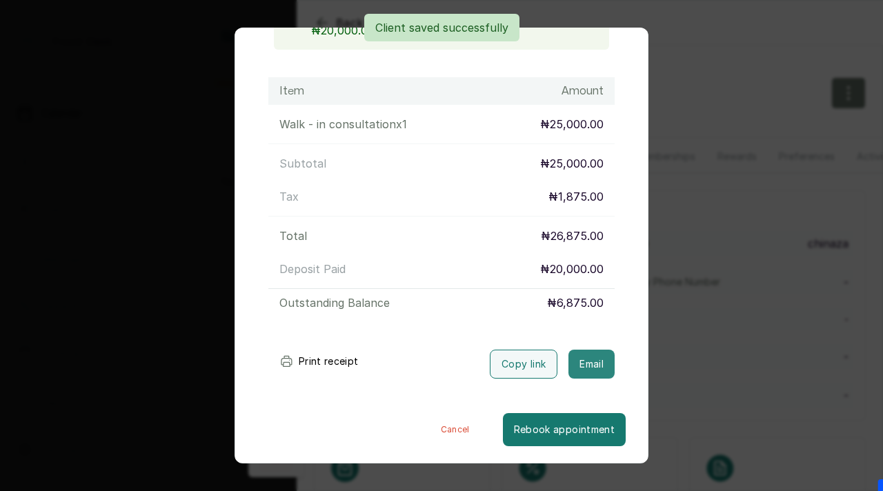
click at [585, 363] on button "Email" at bounding box center [591, 364] width 46 height 29
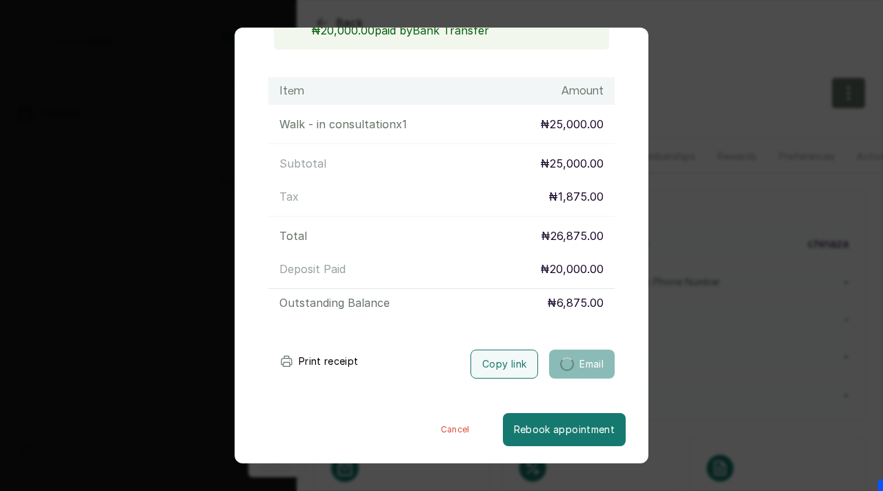
click at [694, 61] on div "Transaction Details Booking ID: # SPLHRPKs Date: 29 Aug, 2025 ・ 2:00 PM Billed …" at bounding box center [441, 245] width 883 height 491
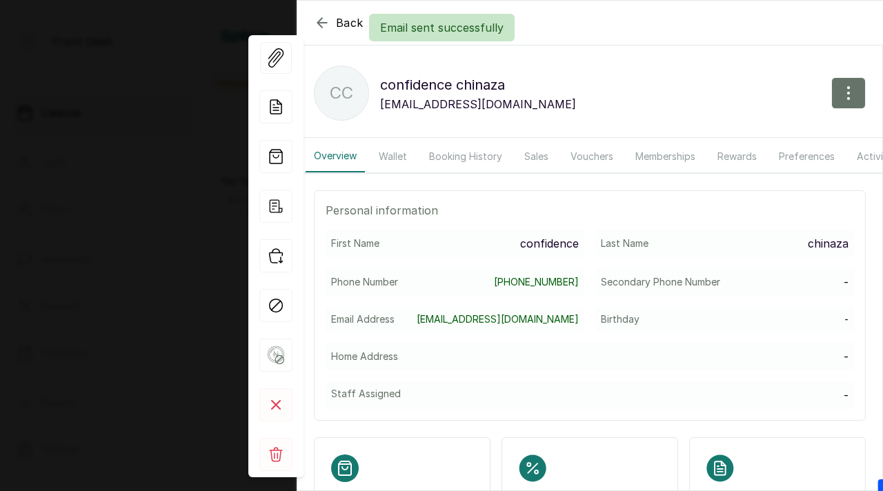
click at [321, 25] on div "Email sent successfully" at bounding box center [441, 28] width 883 height 28
click at [322, 22] on div "Email sent successfully" at bounding box center [441, 28] width 883 height 28
click at [209, 88] on div "Back confidence chinaza cc confidence chinaza confidenceobiajuru094@gmail.com O…" at bounding box center [441, 245] width 883 height 491
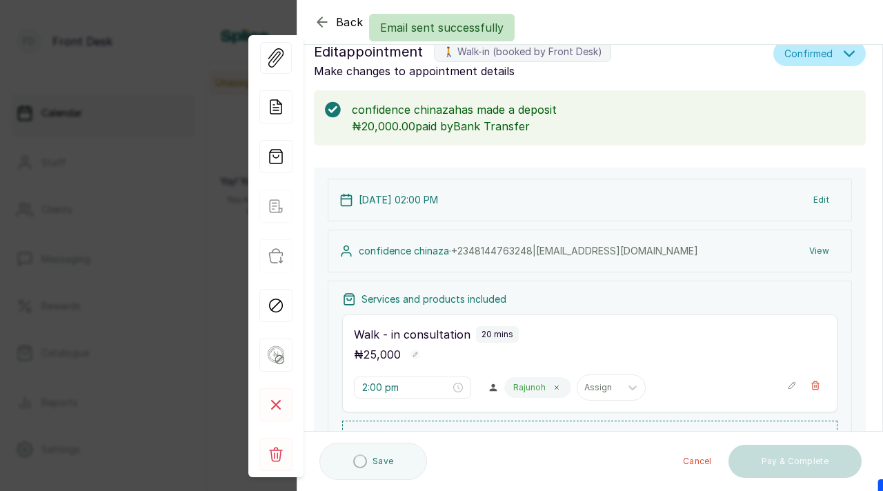
click at [209, 88] on div "Back Appointment Details Edit appointment 🚶 Walk-in (booked by Front Desk) Make…" at bounding box center [441, 245] width 883 height 491
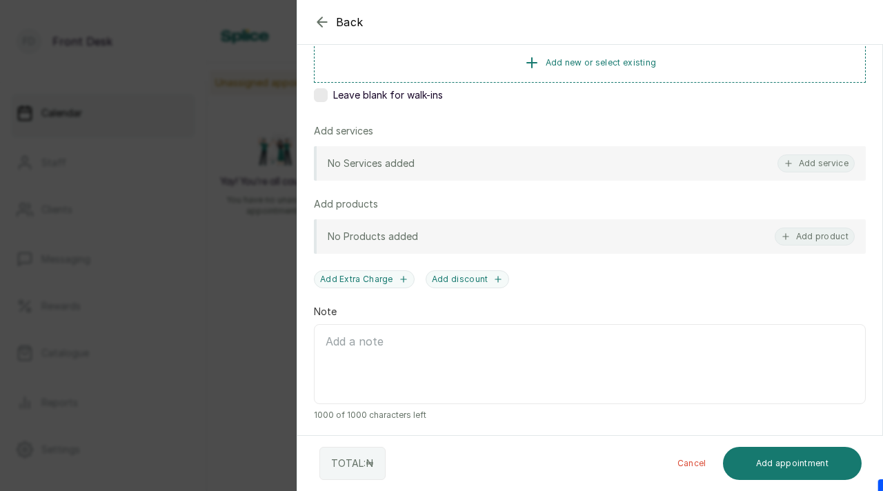
scroll to position [240, 0]
click at [805, 167] on button "Add service" at bounding box center [815, 161] width 77 height 18
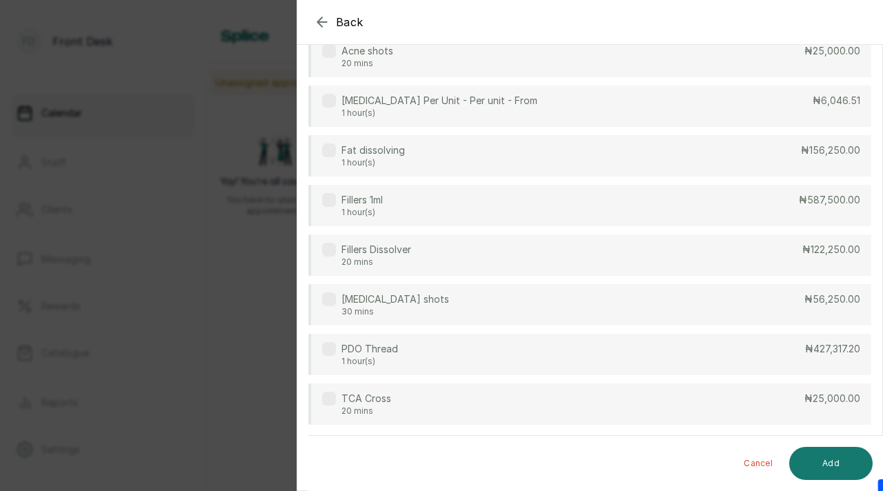
scroll to position [2994, 0]
click at [228, 112] on div "Back Add Appointment Select service acne treatment ( 5 ) Chest Acne Treatment 1…" at bounding box center [441, 245] width 883 height 491
